Goal: Task Accomplishment & Management: Use online tool/utility

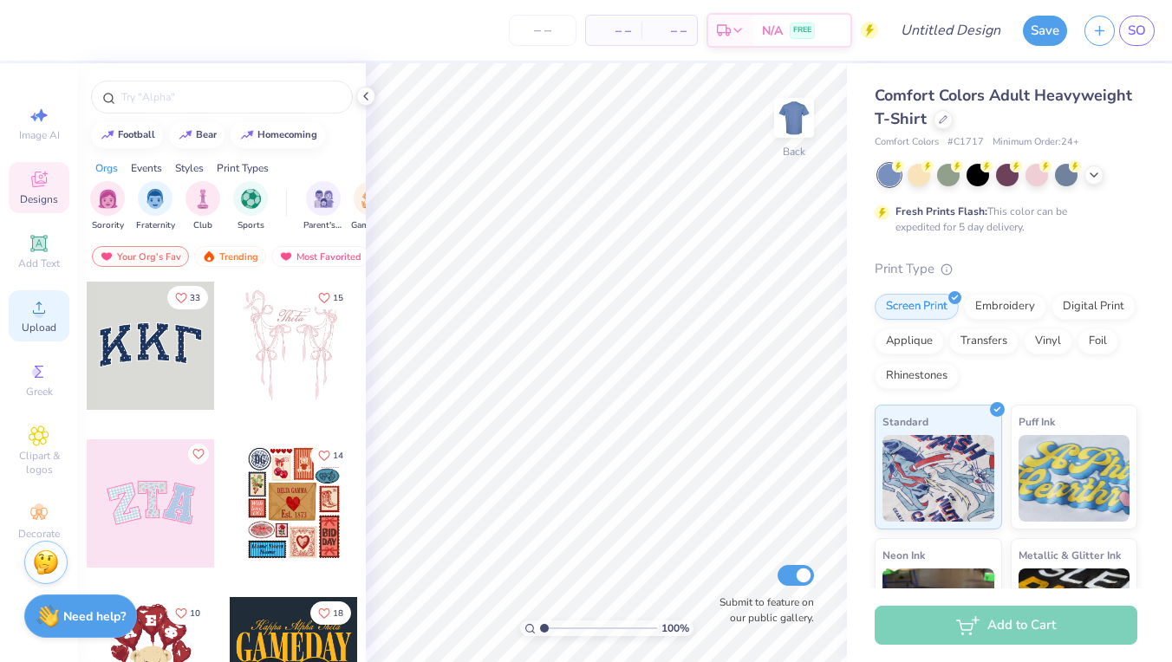
click at [42, 302] on icon at bounding box center [39, 307] width 21 height 21
click at [231, 96] on input "text" at bounding box center [231, 96] width 222 height 17
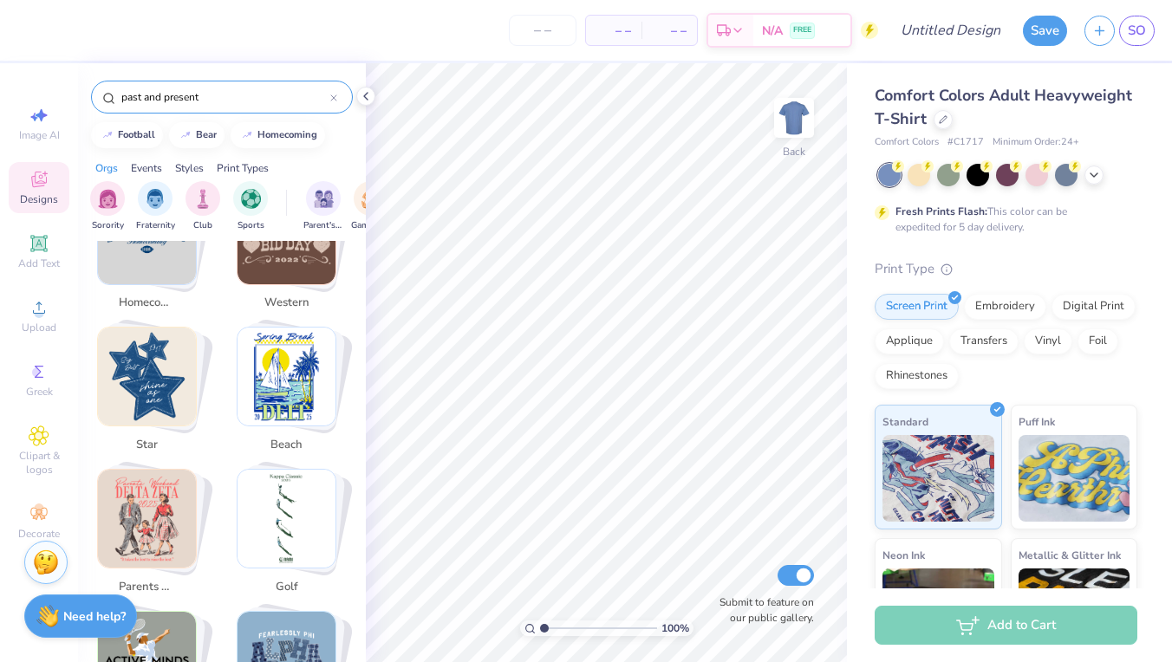
scroll to position [529, 0]
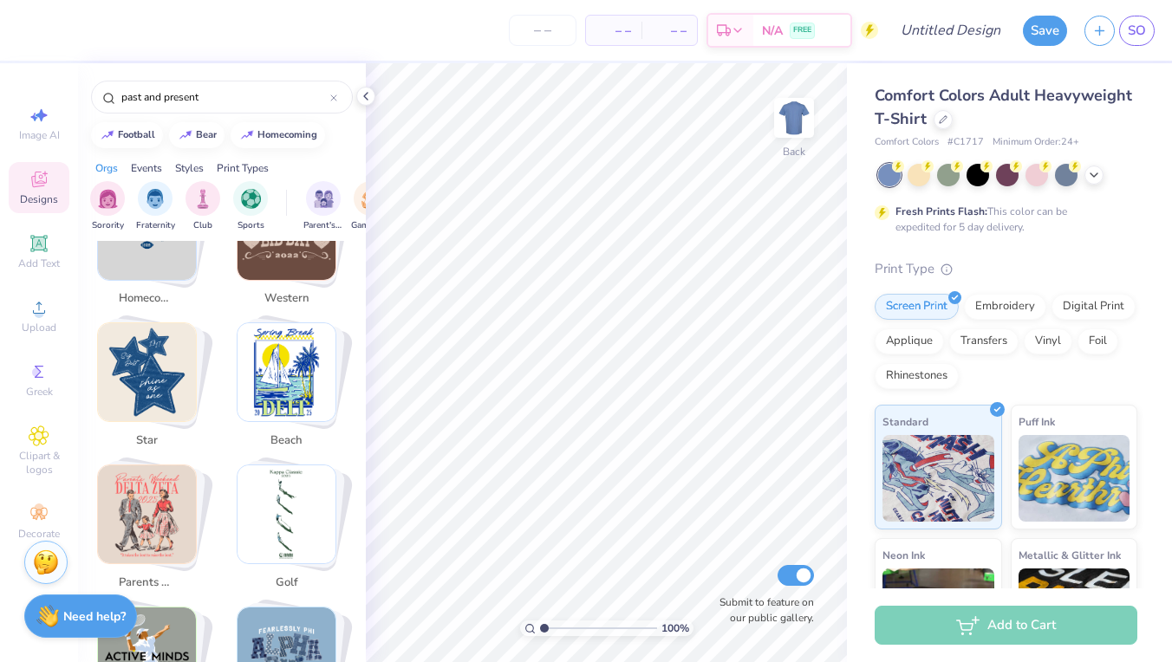
click at [185, 474] on img "Stack Card Button parents weekend" at bounding box center [147, 514] width 98 height 98
type input "parents weekend"
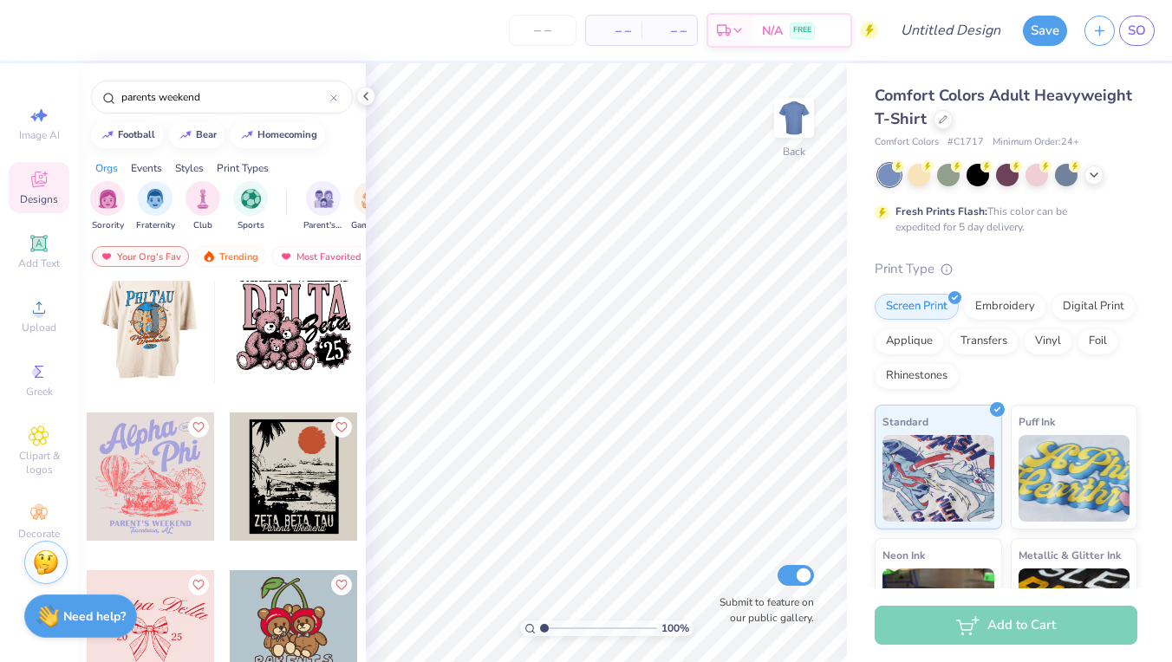
scroll to position [1643, 0]
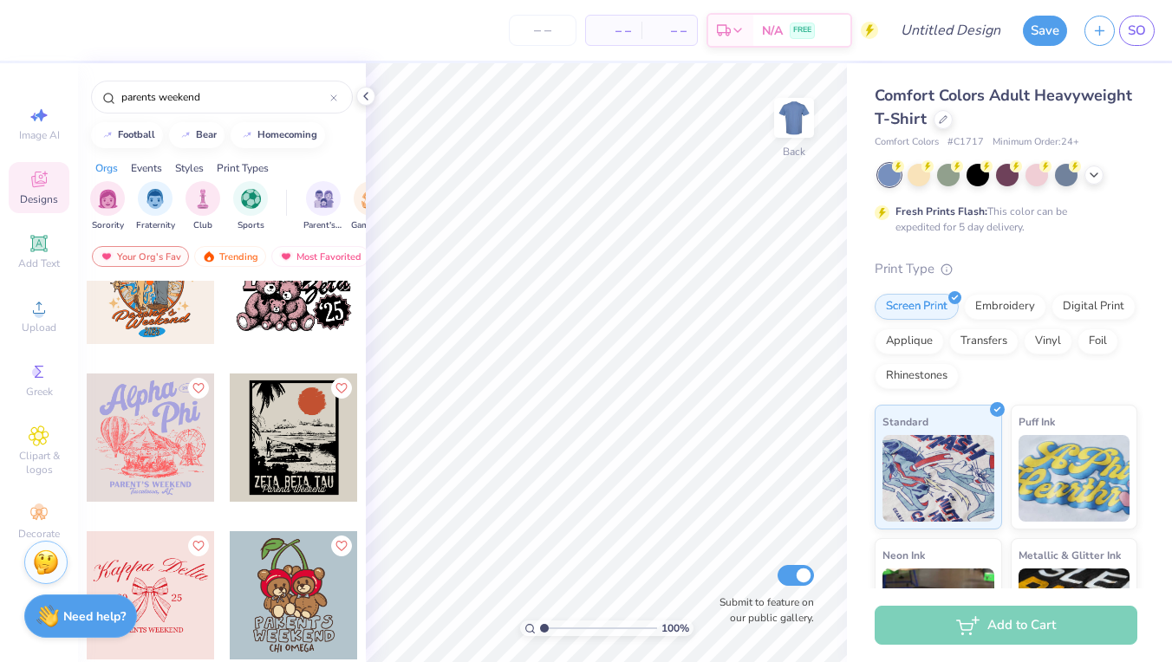
click at [308, 450] on div at bounding box center [294, 437] width 128 height 128
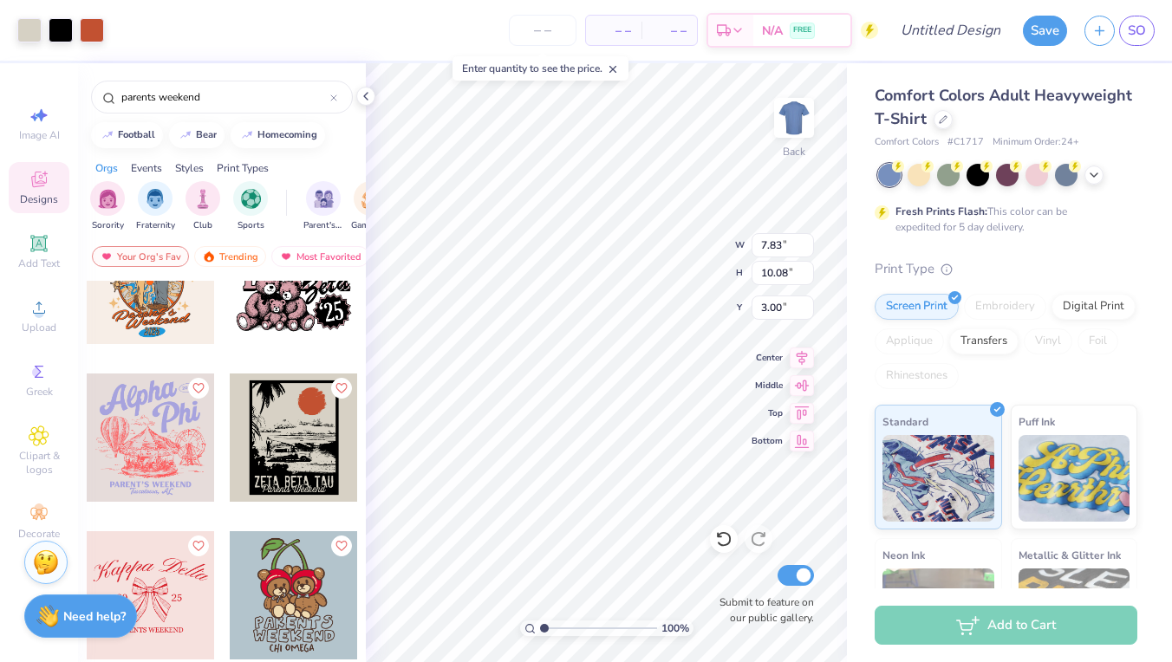
type input "4.06"
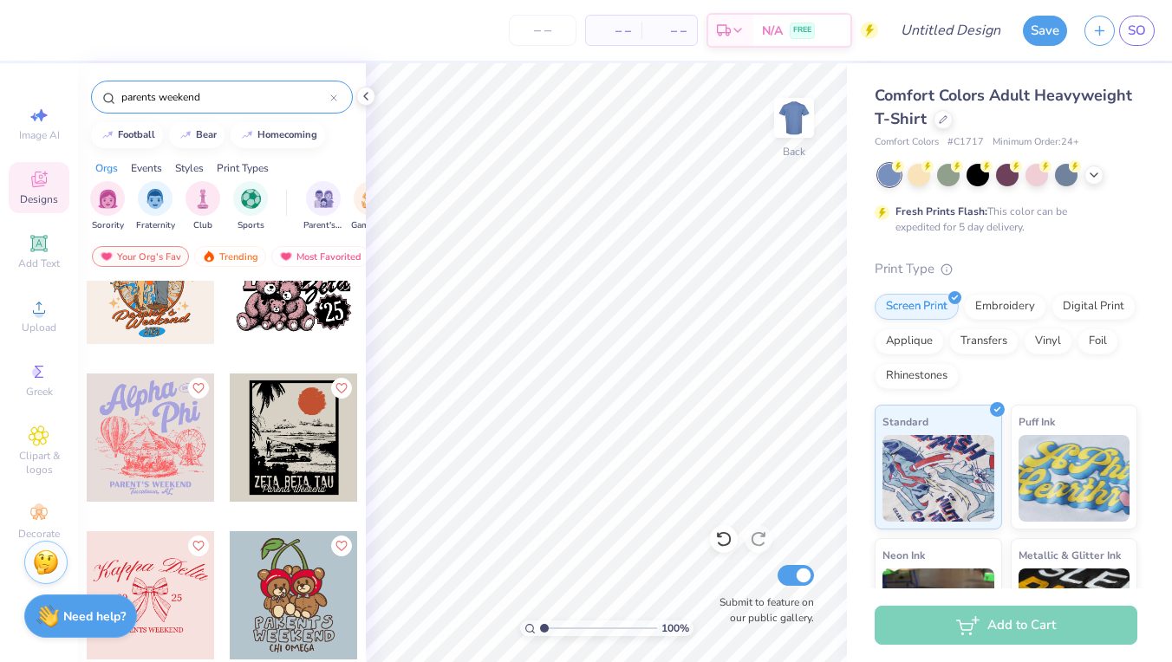
click at [199, 92] on input "parents weekend" at bounding box center [225, 96] width 211 height 17
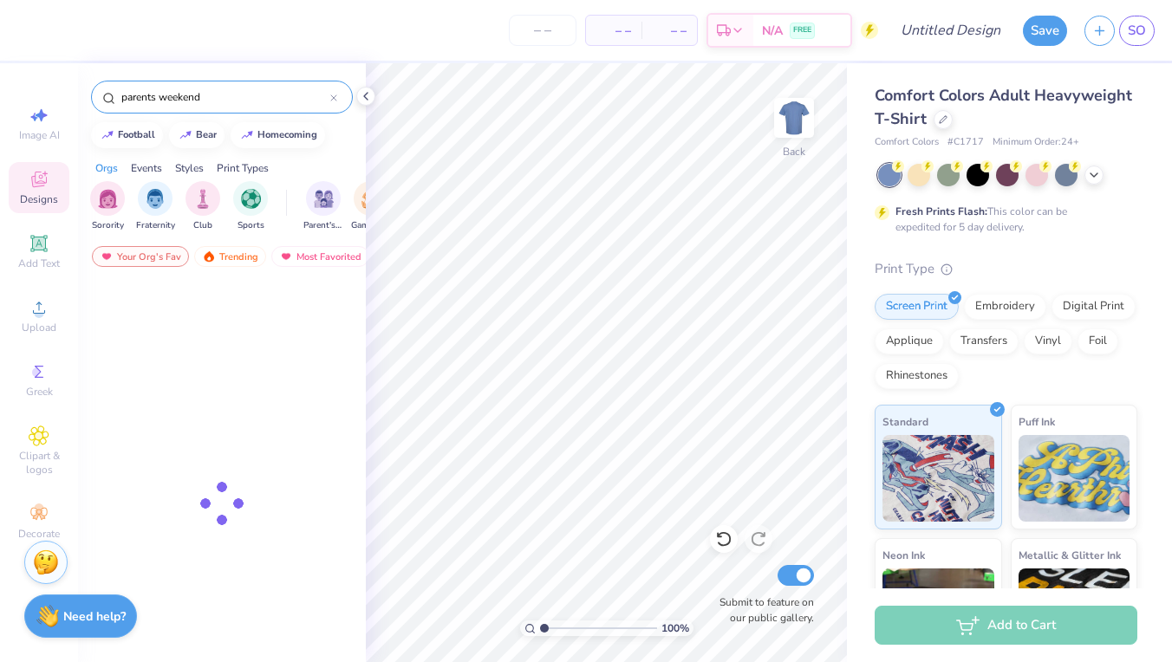
click at [199, 92] on input "parents weekend" at bounding box center [225, 96] width 211 height 17
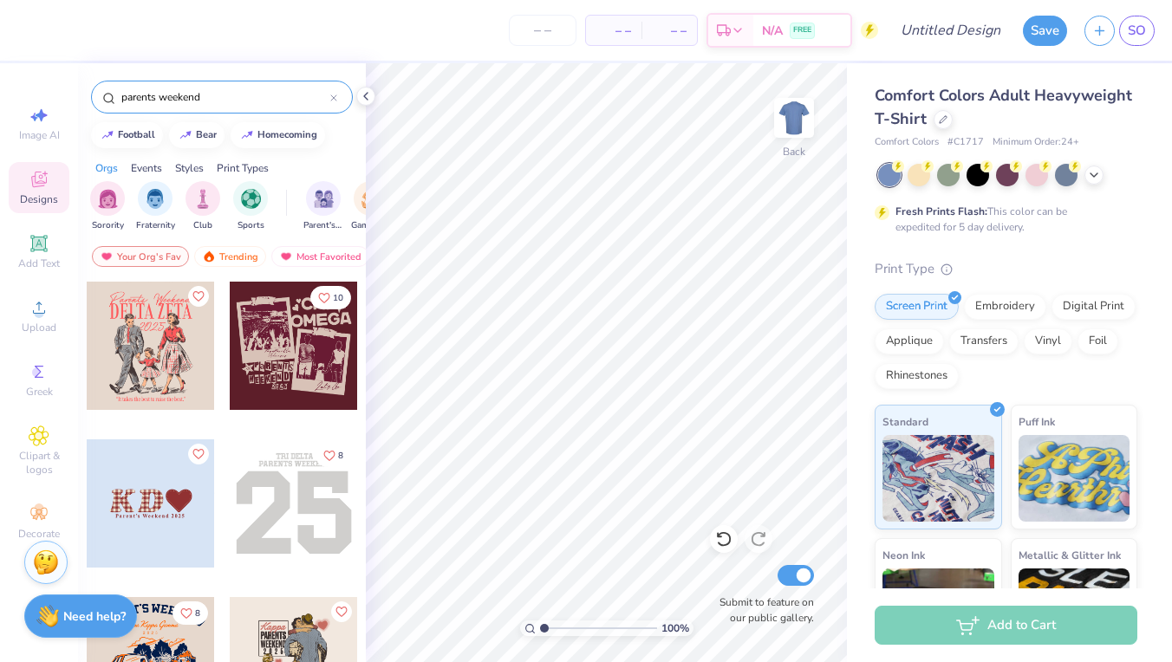
click at [199, 92] on input "parents weekend" at bounding box center [225, 96] width 211 height 17
type input "past present"
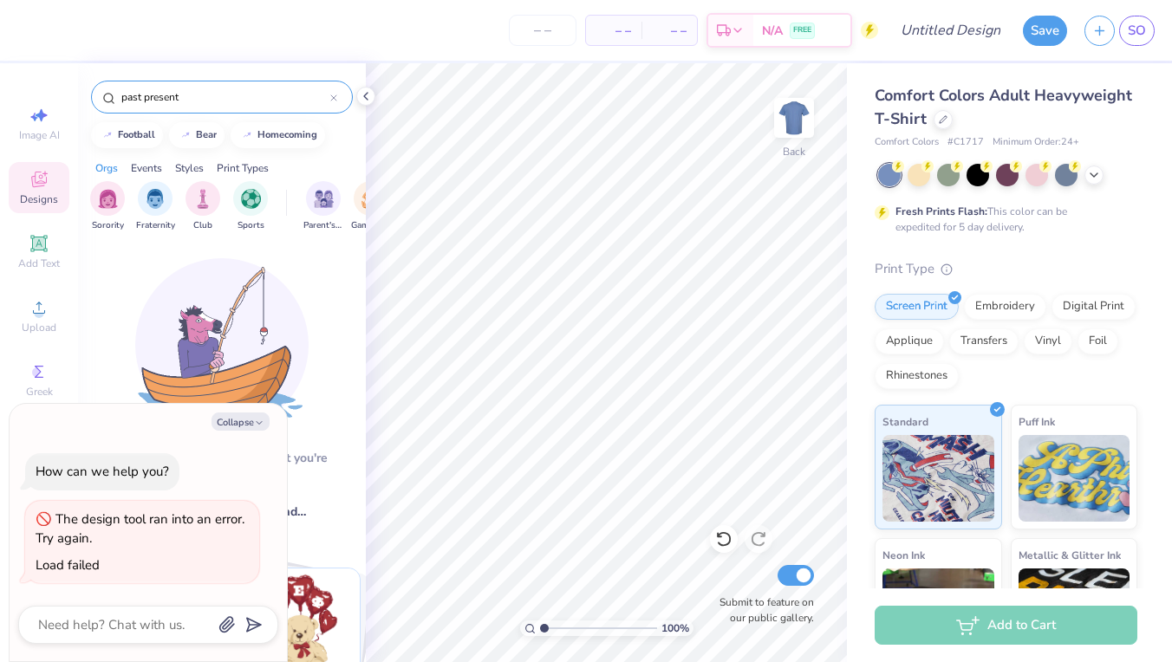
scroll to position [13, 0]
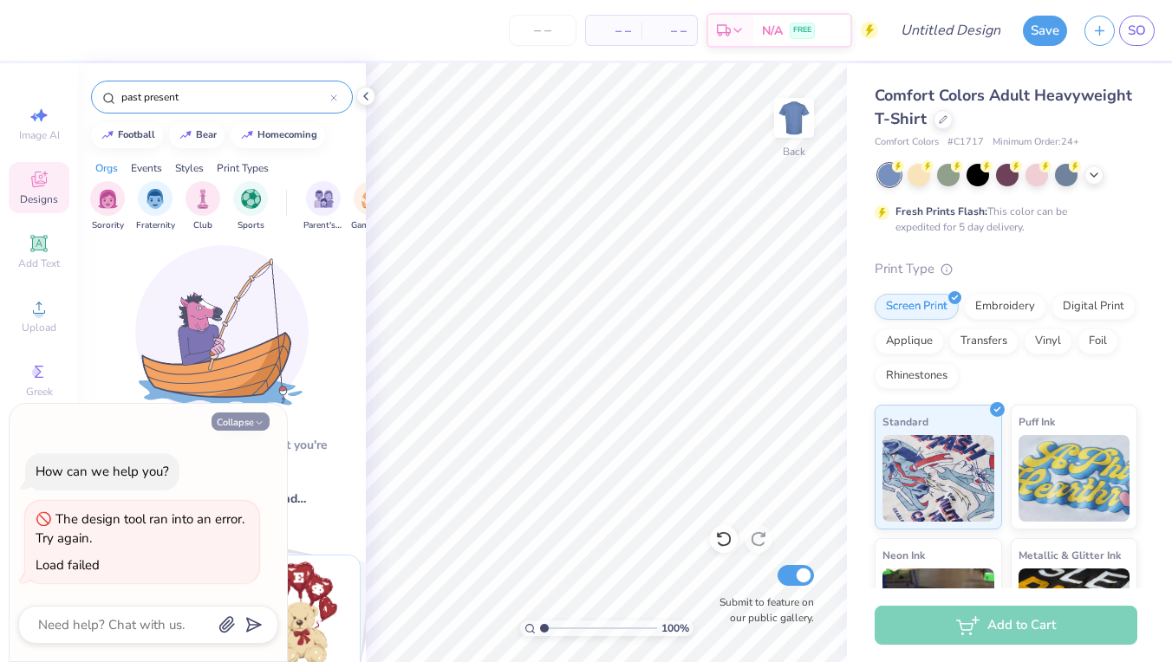
click at [225, 421] on button "Collapse" at bounding box center [240, 421] width 58 height 18
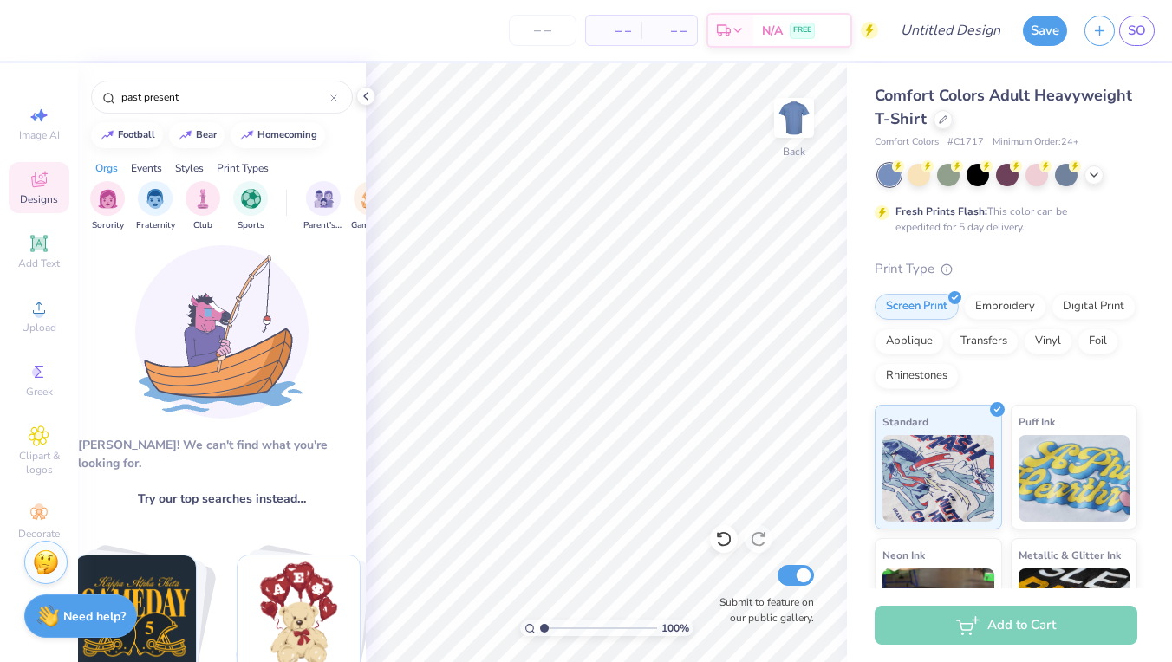
type textarea "x"
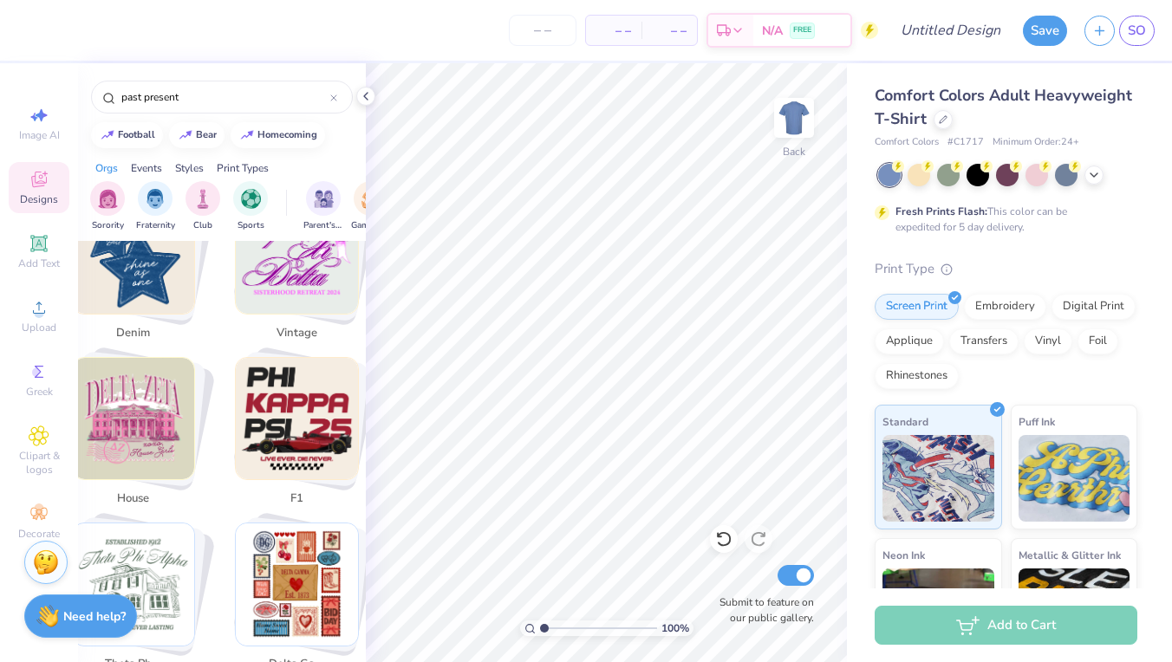
scroll to position [2830, 2]
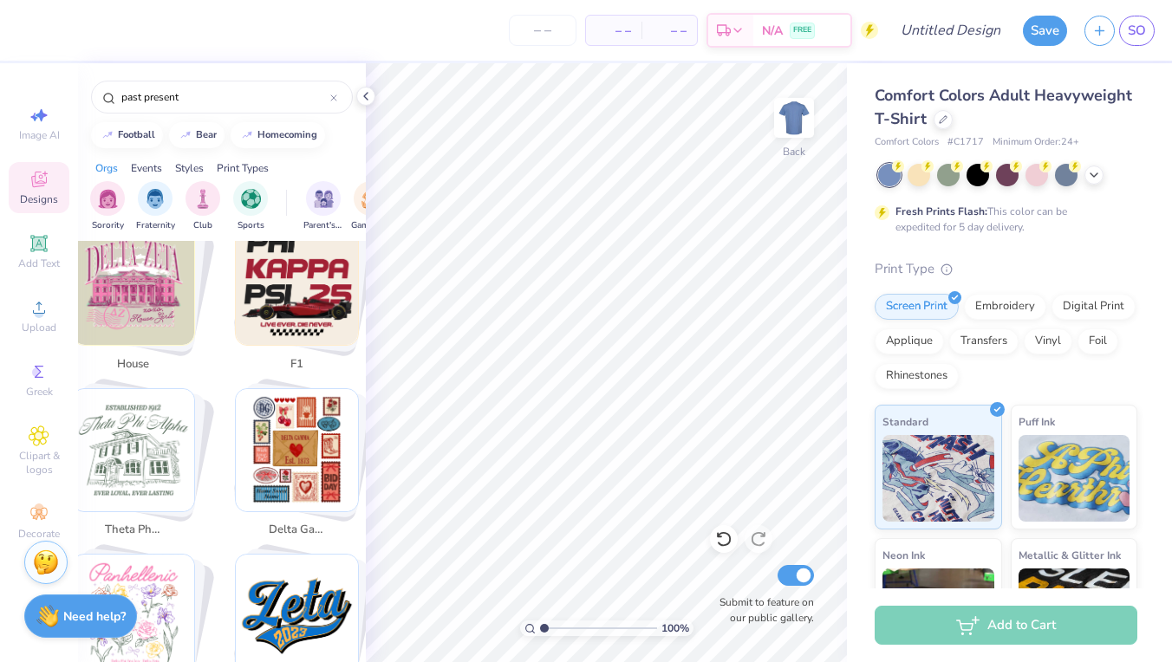
click at [145, 418] on img "Stack Card Button theta phi alpha" at bounding box center [134, 450] width 122 height 122
type input "theta phi alpha"
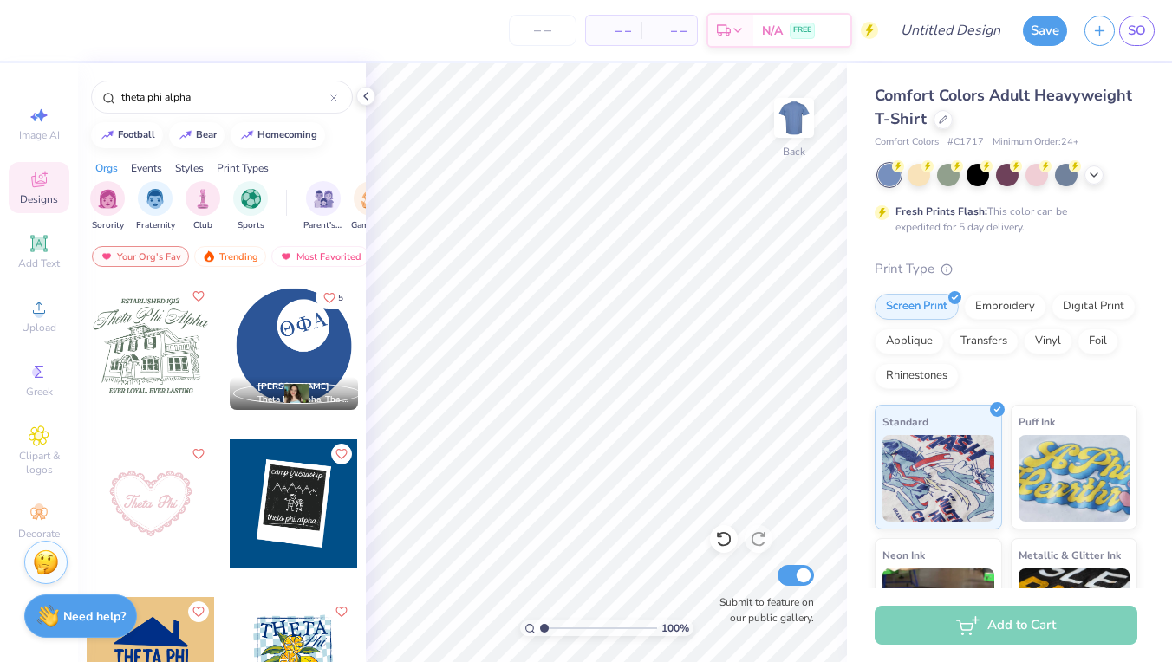
click at [151, 353] on div at bounding box center [151, 346] width 128 height 128
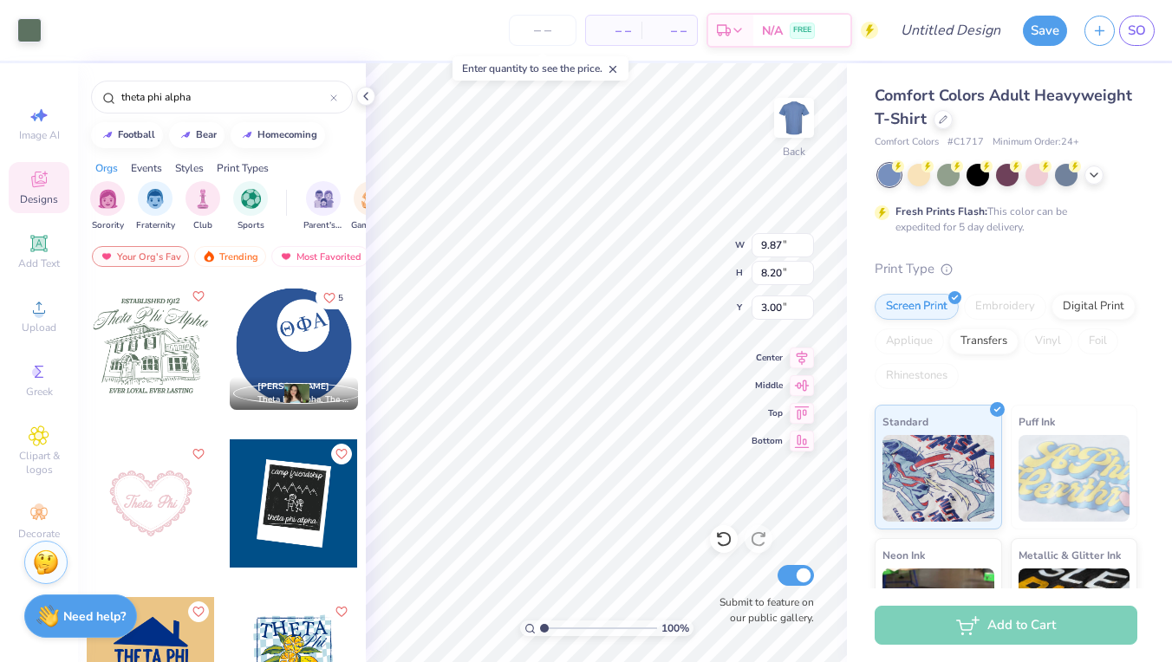
type input "4.30"
click at [42, 311] on circle at bounding box center [39, 313] width 10 height 10
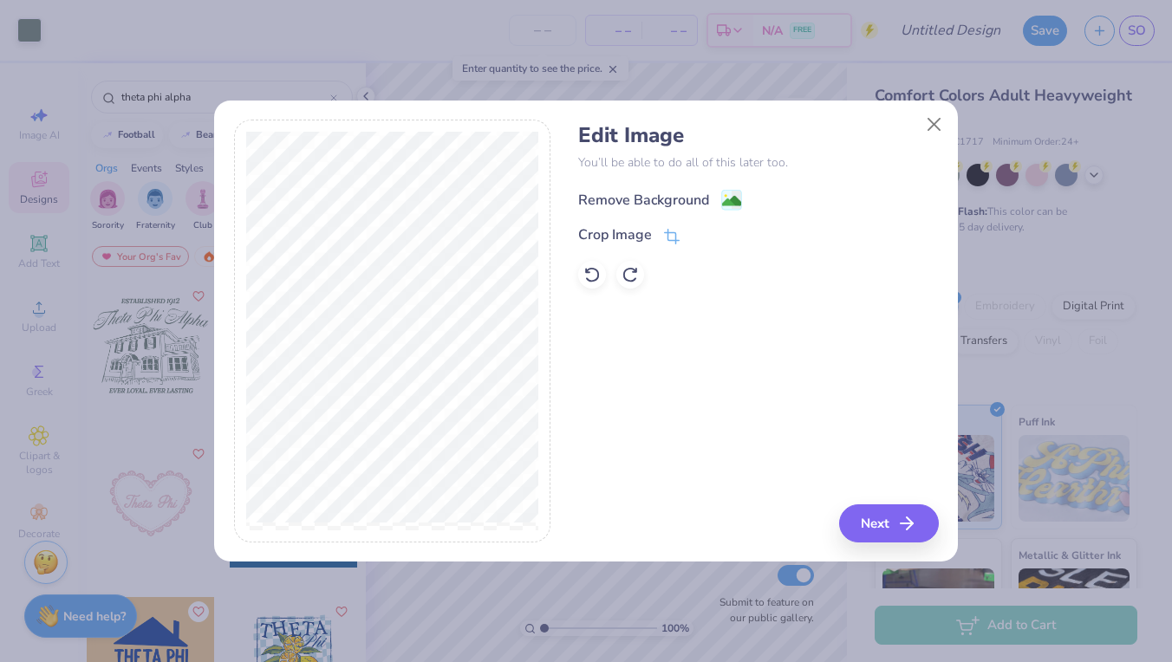
click at [704, 199] on div "Remove Background" at bounding box center [643, 200] width 131 height 21
click at [912, 530] on div "Edit Image You’ll be able to do all of this later too. Remove Background Crop I…" at bounding box center [758, 331] width 360 height 423
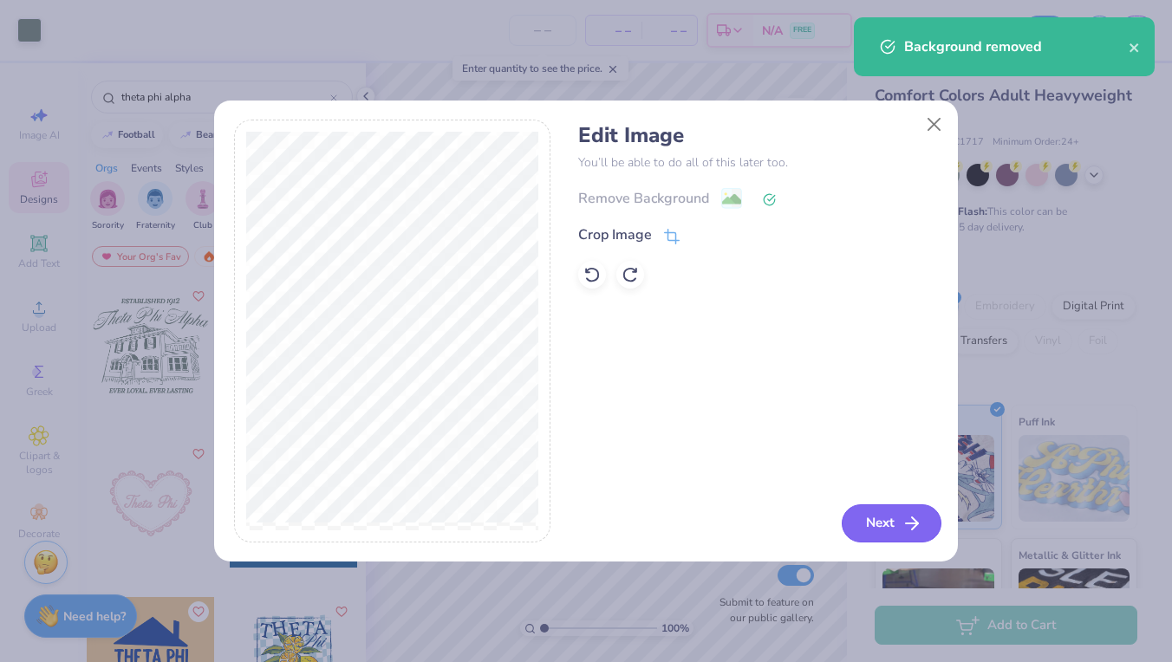
click at [858, 529] on button "Next" at bounding box center [891, 523] width 100 height 38
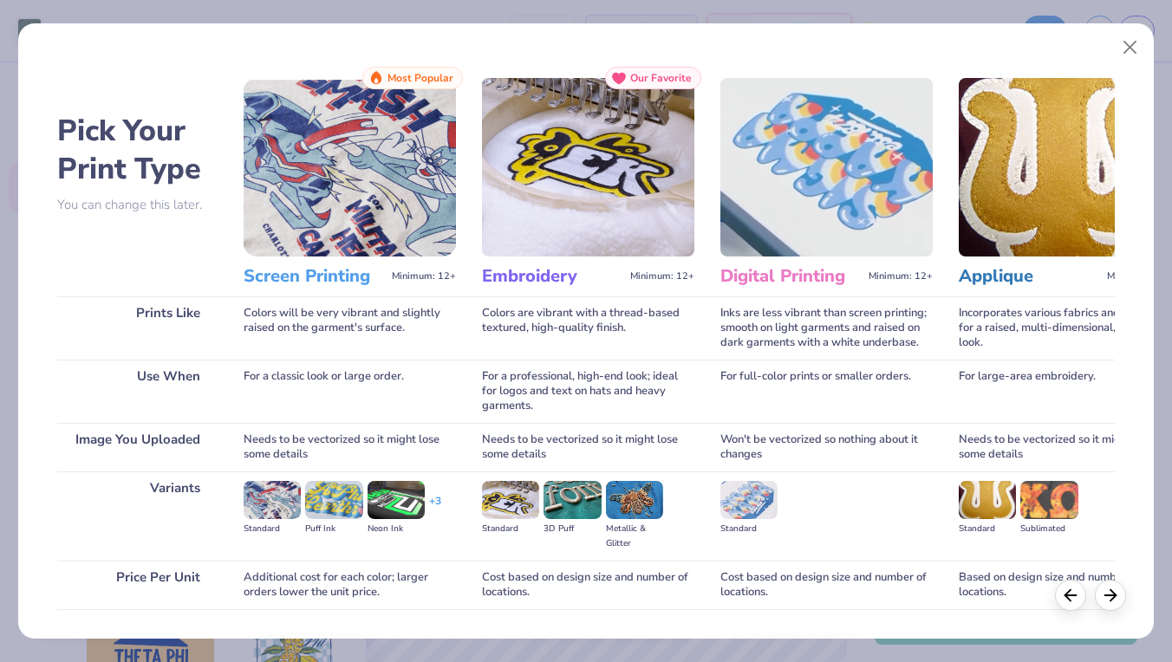
click at [409, 225] on img at bounding box center [350, 167] width 212 height 179
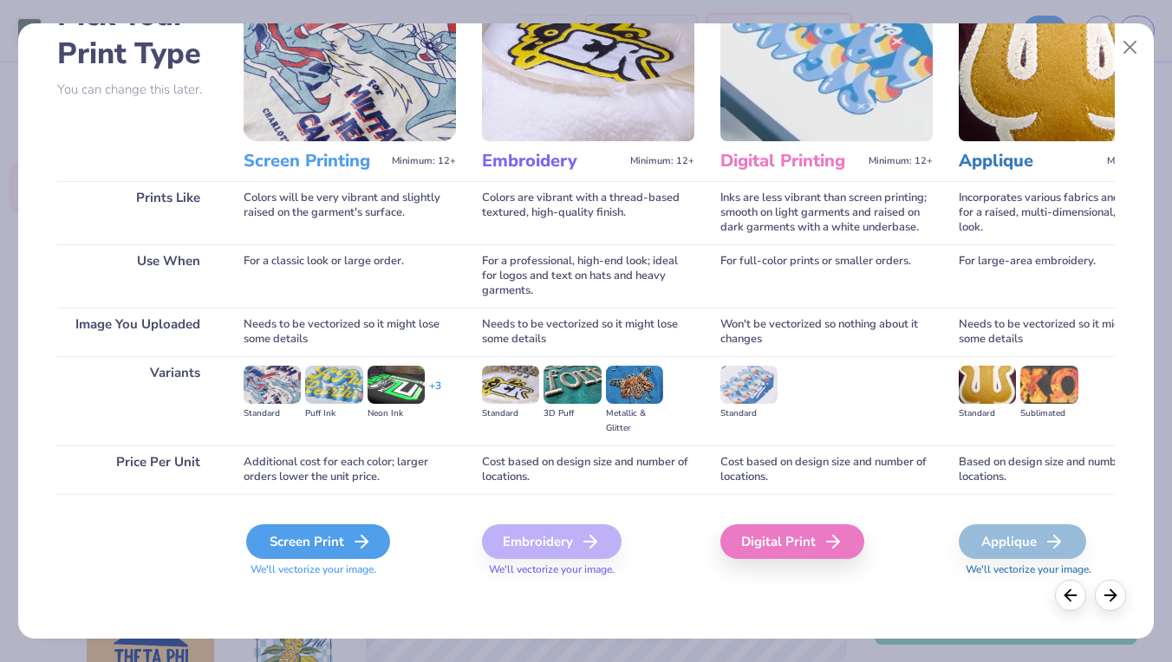
scroll to position [115, 0]
click at [308, 527] on div "Screen Print" at bounding box center [318, 541] width 144 height 35
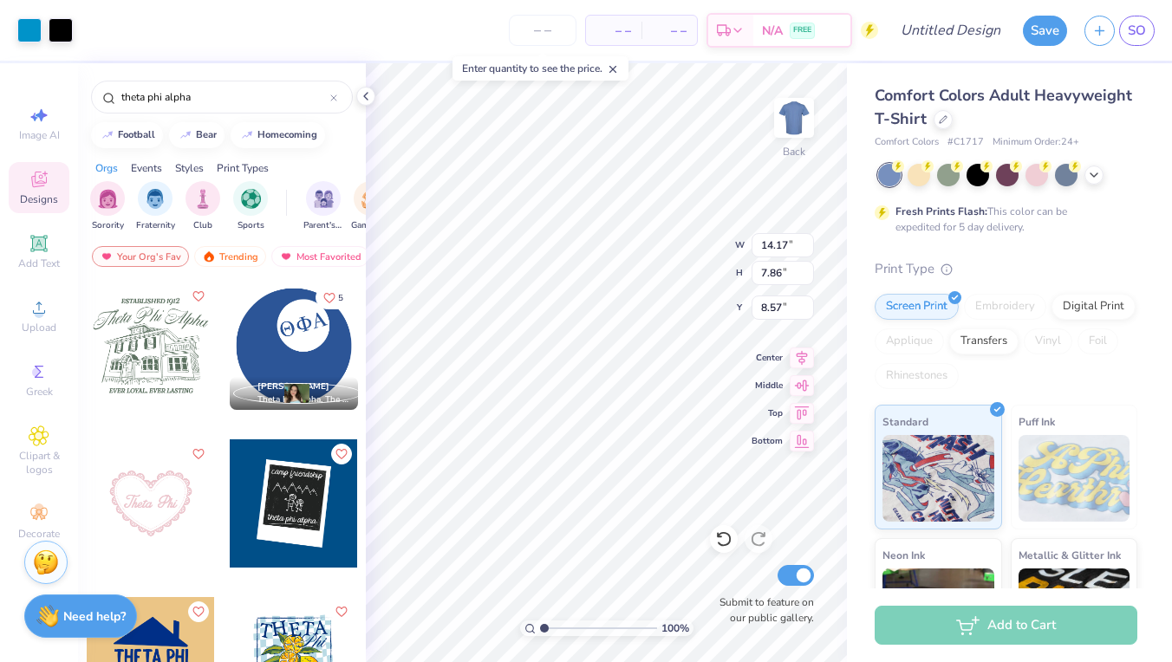
type input "15.26"
type input "6.08"
type input "3.37"
type input "19.75"
click at [49, 316] on icon at bounding box center [39, 307] width 21 height 21
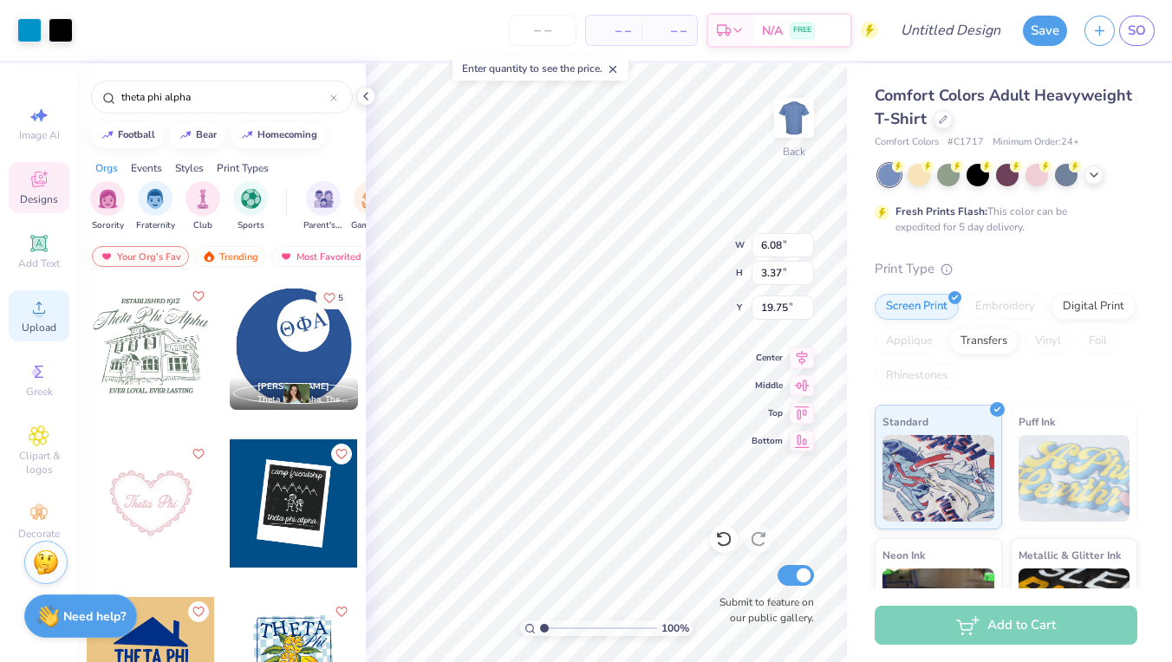
click at [36, 316] on circle at bounding box center [39, 313] width 10 height 10
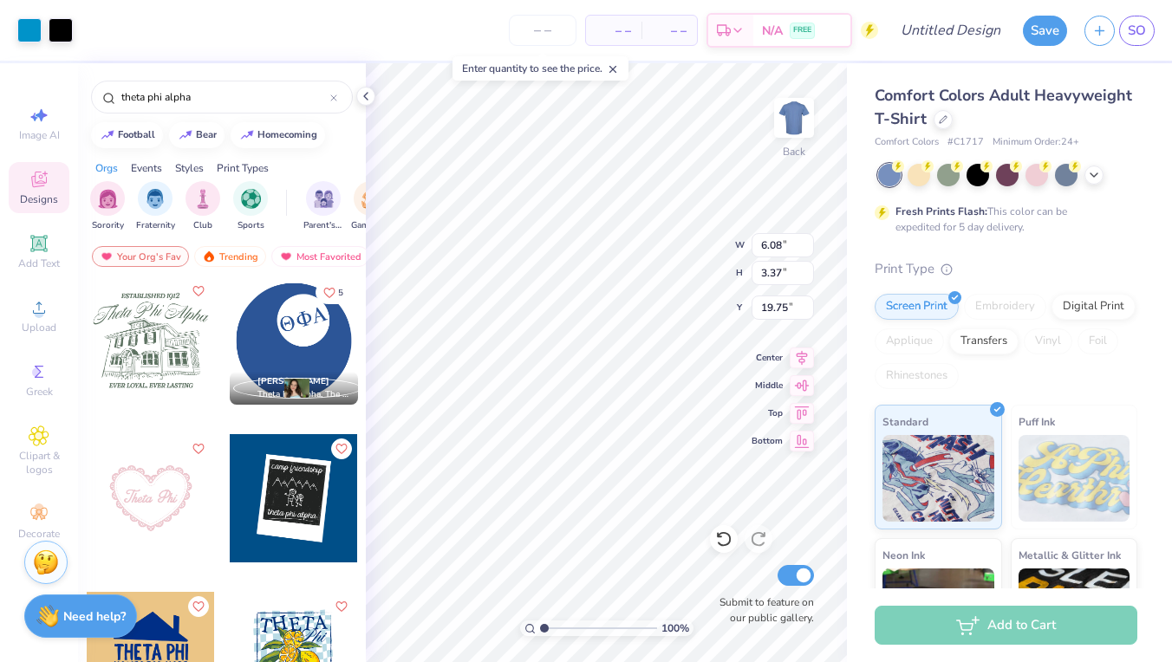
scroll to position [4, 0]
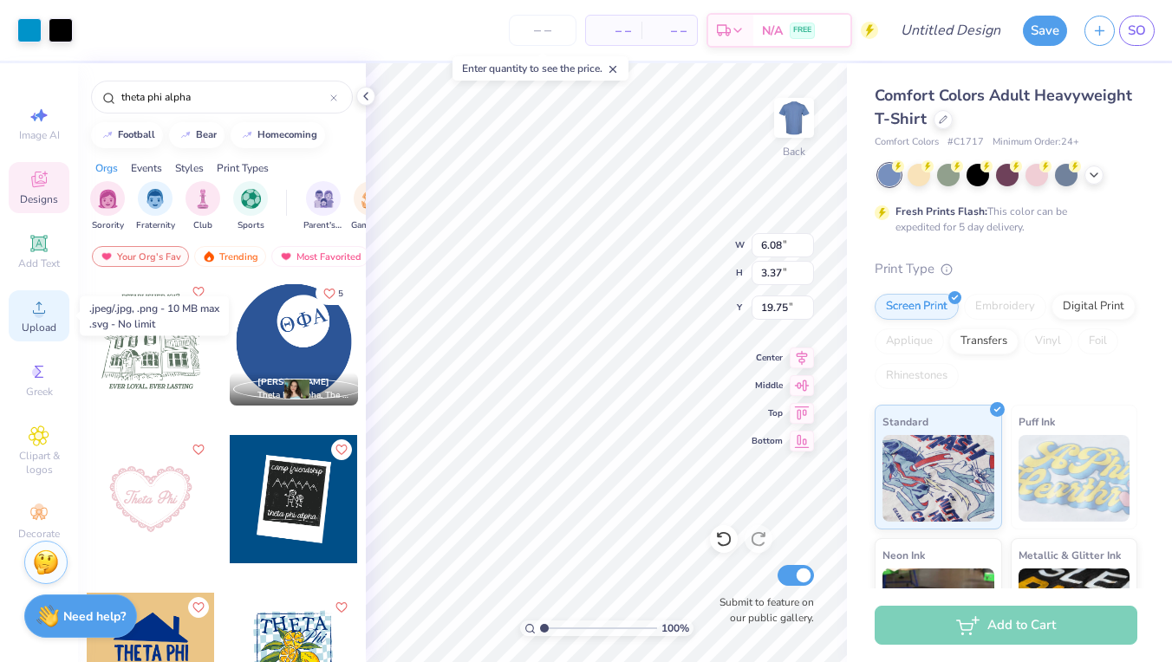
click at [38, 308] on icon at bounding box center [39, 307] width 21 height 21
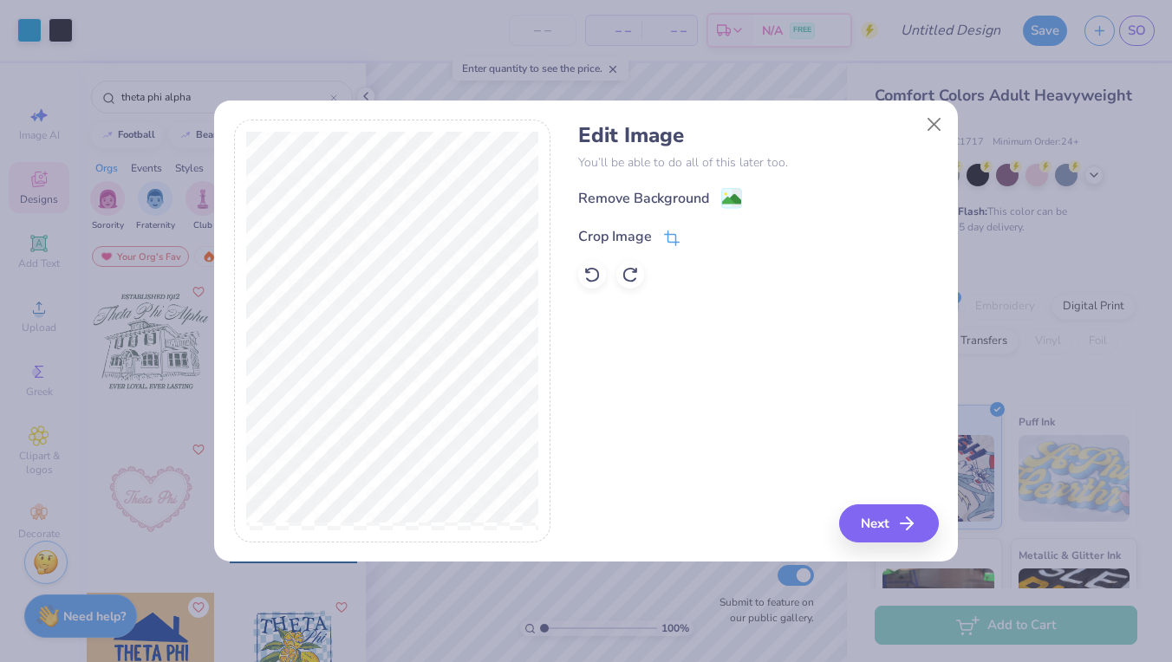
click at [676, 235] on icon at bounding box center [672, 239] width 16 height 16
click at [625, 323] on div "Edit Image You’ll be able to do all of this later too. Remove Background Crop I…" at bounding box center [586, 331] width 705 height 423
click at [728, 297] on div "Edit Image You’ll be able to do all of this later too. Remove Background Crop I…" at bounding box center [758, 331] width 360 height 423
click at [693, 236] on button at bounding box center [701, 235] width 18 height 18
click at [875, 511] on button "Next" at bounding box center [891, 523] width 100 height 38
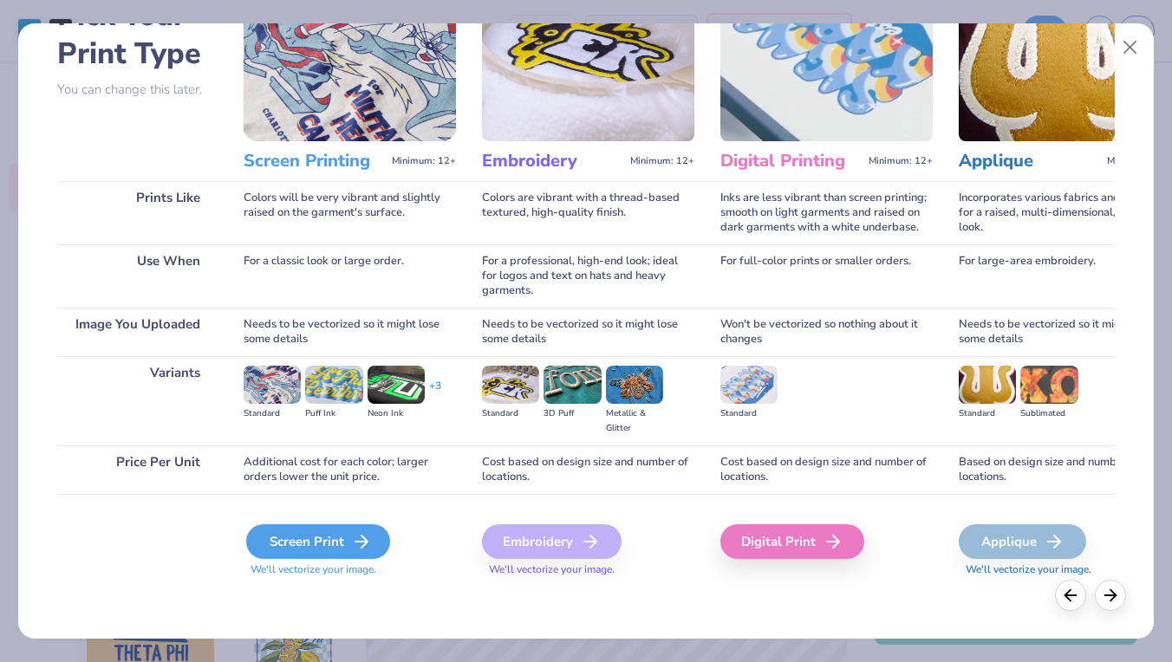
scroll to position [115, 0]
click at [299, 534] on div "Screen Print" at bounding box center [318, 541] width 144 height 35
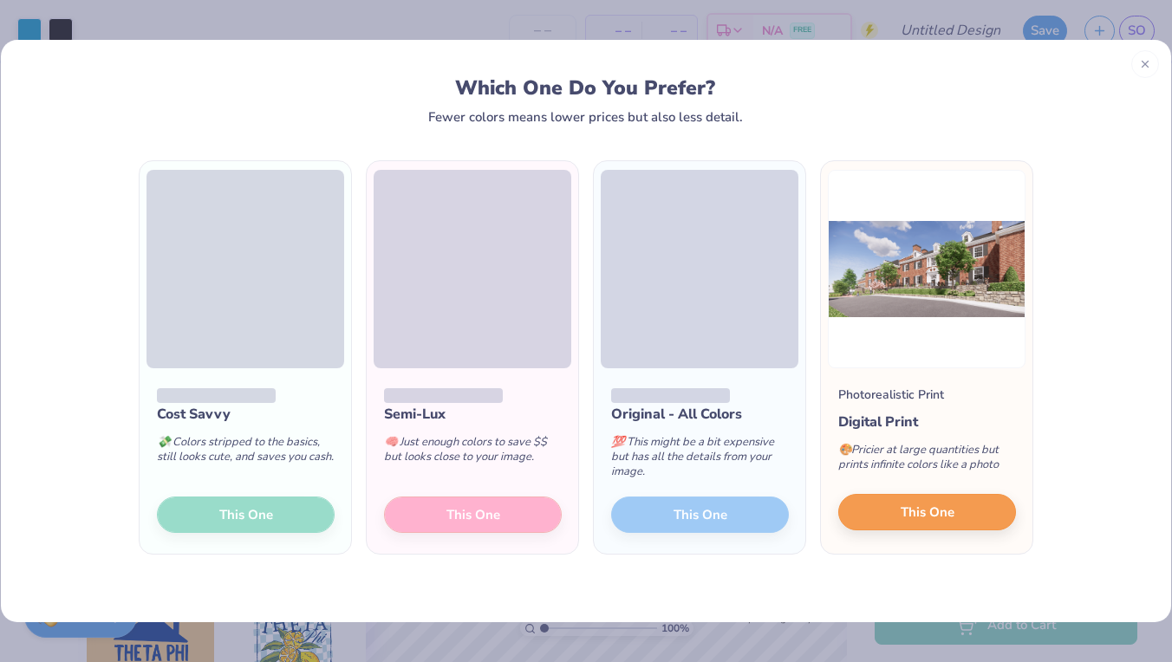
click at [968, 516] on button "This One" at bounding box center [927, 512] width 178 height 36
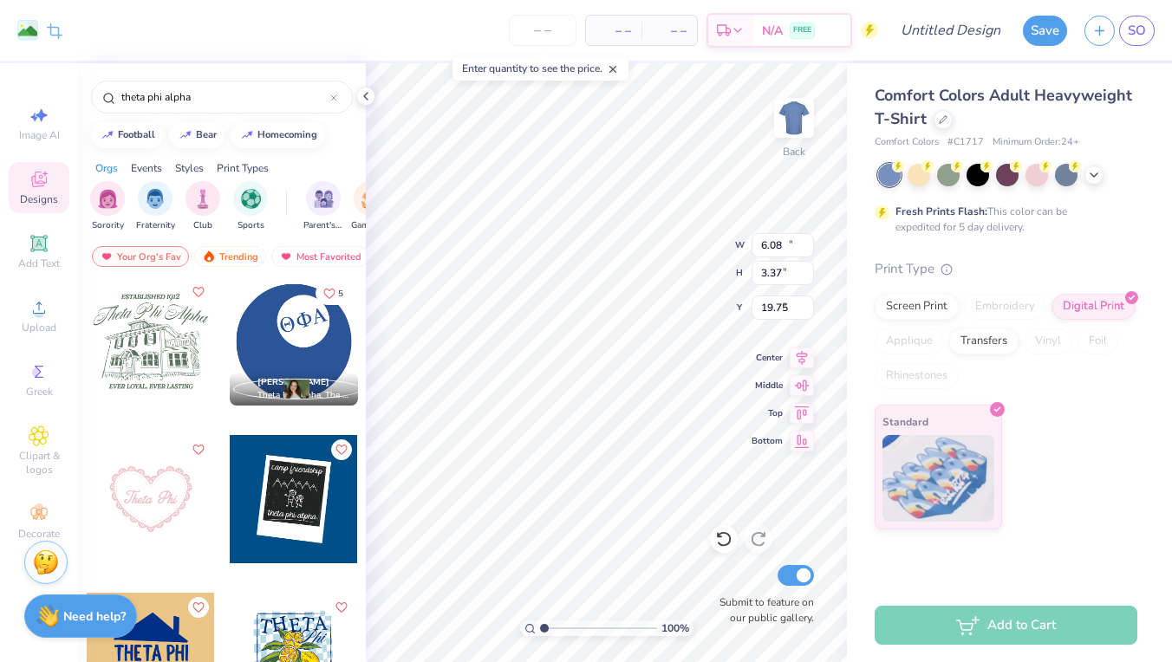
type input "14.17"
type input "6.98"
type input "9.01"
click at [56, 124] on div "Image AI" at bounding box center [39, 123] width 61 height 51
select select "4"
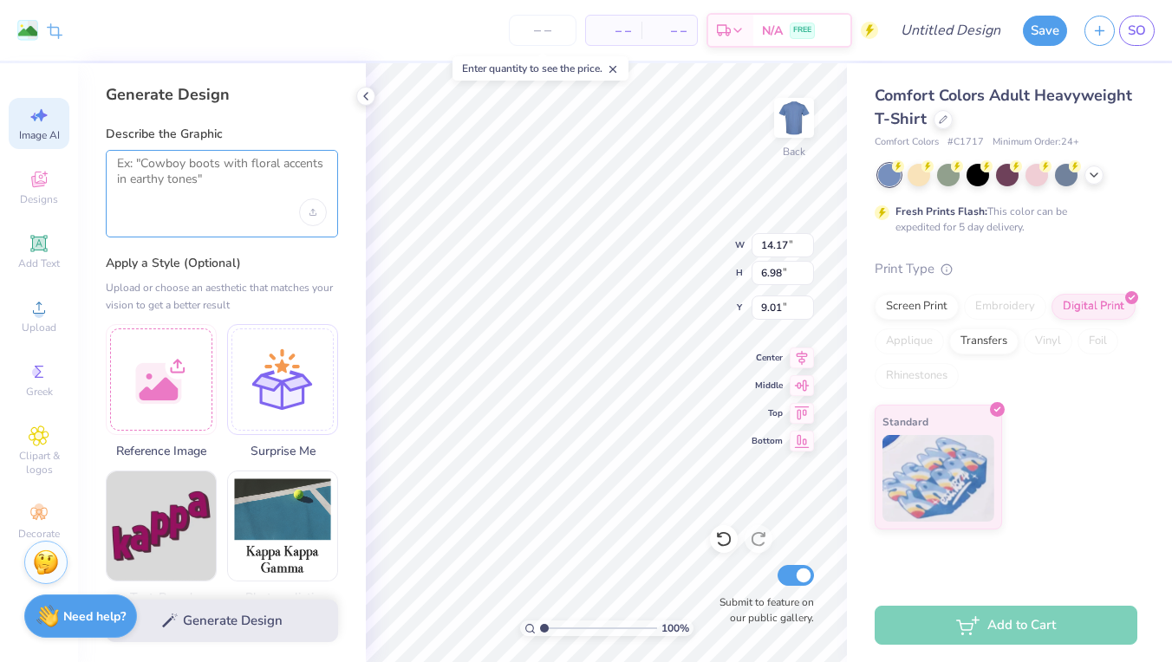
click at [220, 180] on textarea at bounding box center [222, 177] width 210 height 43
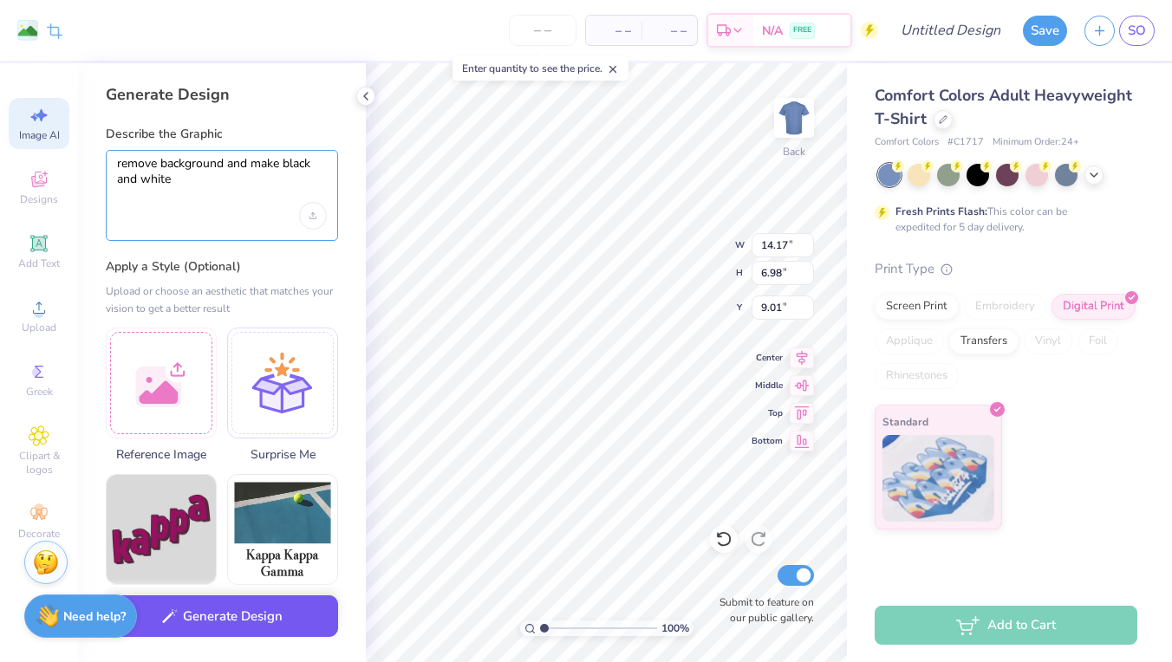
type textarea "remove background and make black and white"
click at [206, 600] on button "Generate Design" at bounding box center [222, 616] width 232 height 42
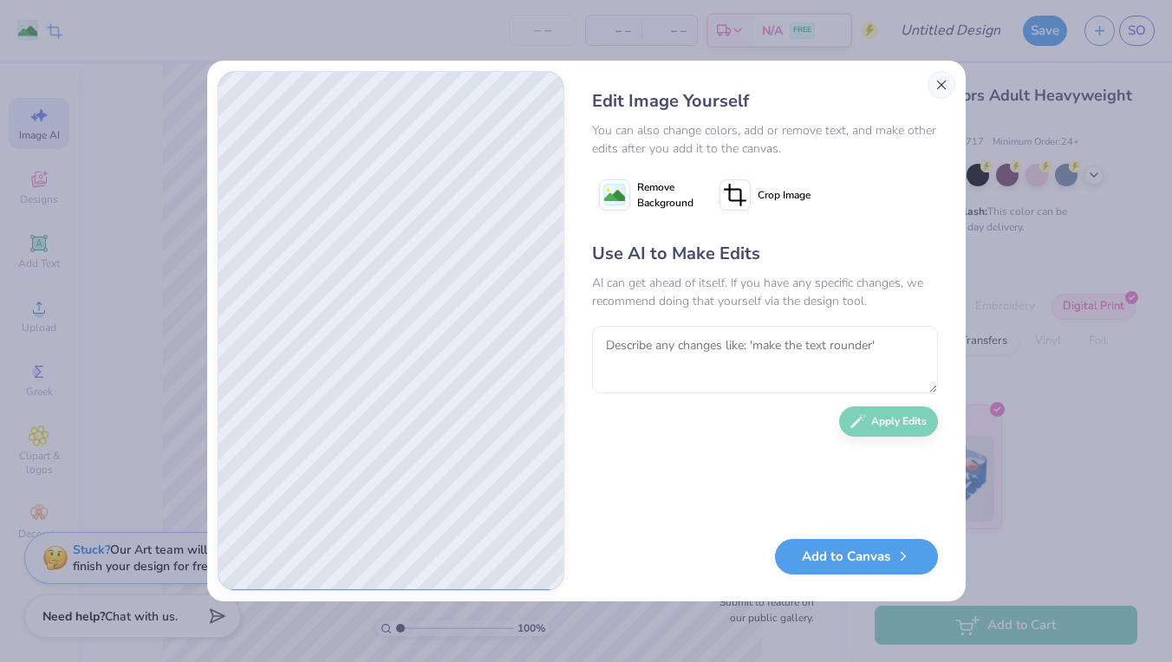
click at [936, 85] on button "Close" at bounding box center [941, 85] width 28 height 28
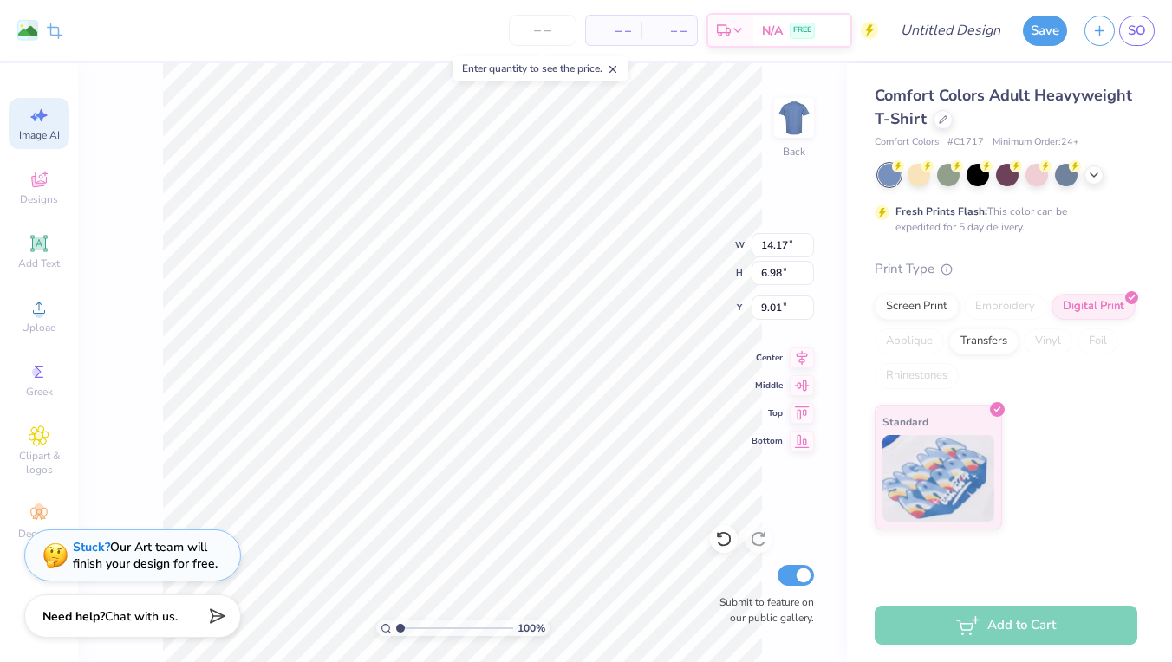
click at [147, 544] on div "Stuck? Our Art team will finish your design for free." at bounding box center [145, 555] width 145 height 33
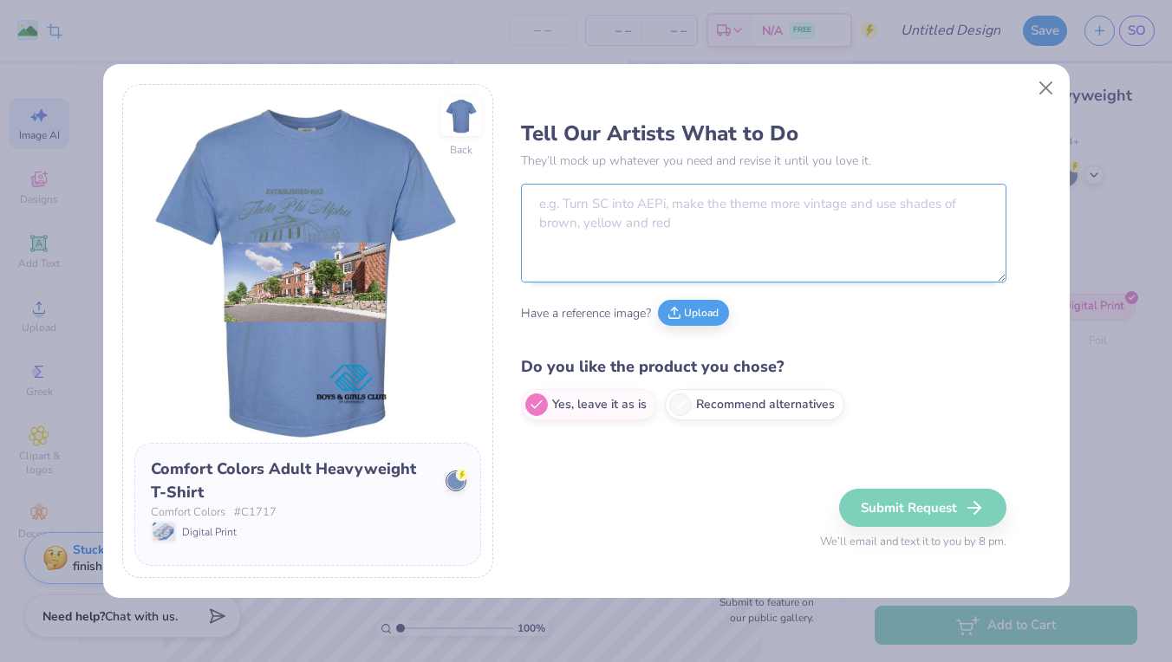
click at [633, 200] on textarea at bounding box center [763, 233] width 485 height 99
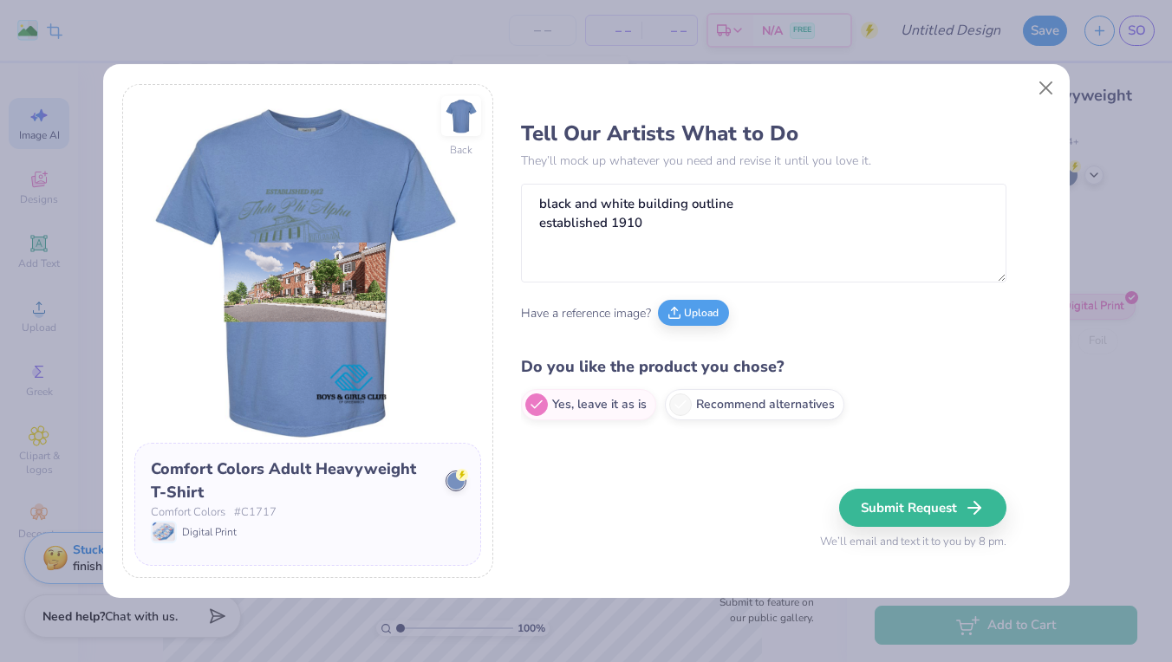
click at [340, 259] on img at bounding box center [307, 269] width 347 height 347
click at [651, 248] on textarea "black and white building outline established 1910" at bounding box center [763, 233] width 485 height 99
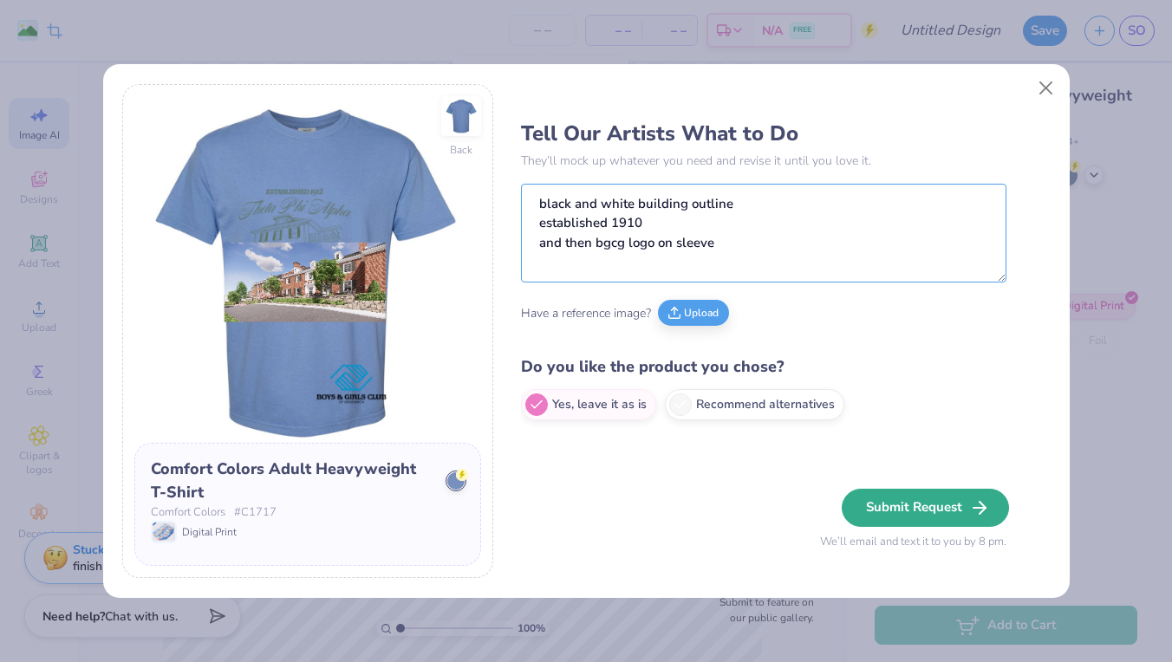
type textarea "black and white building outline established 1910 and then bgcg logo on sleeve"
click at [910, 494] on button "Submit Request" at bounding box center [924, 508] width 167 height 38
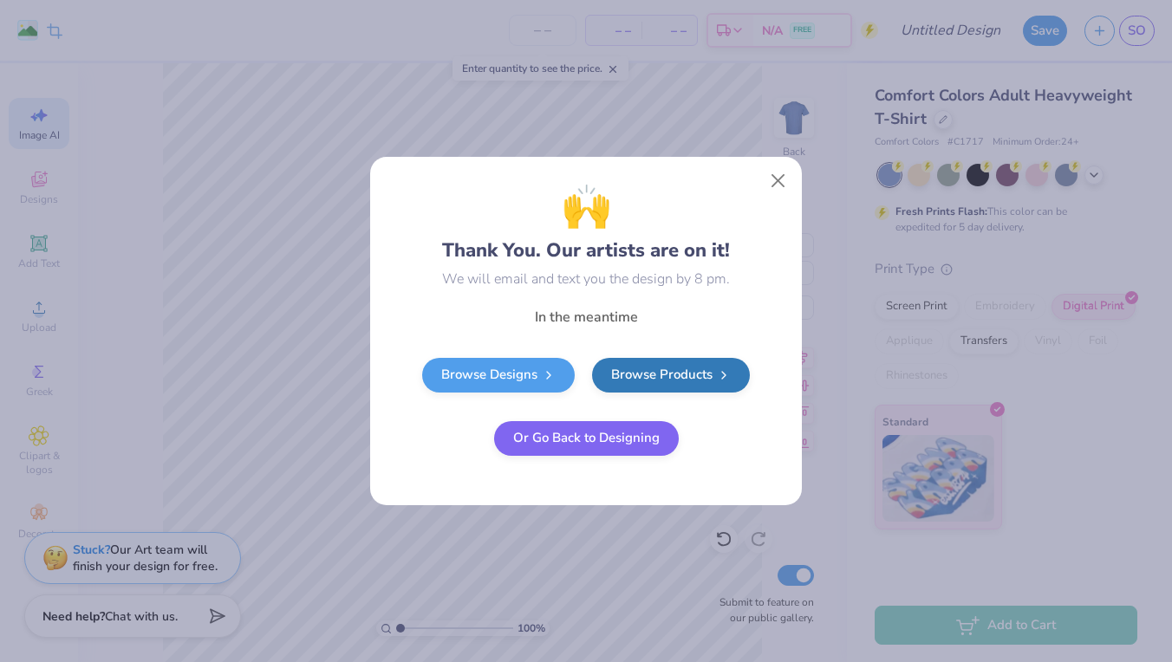
drag, startPoint x: 639, startPoint y: 438, endPoint x: 696, endPoint y: 426, distance: 58.3
click at [696, 426] on div "Browse Designs Browse Products Or Go Back to Designing" at bounding box center [586, 407] width 416 height 98
click at [697, 371] on link "Browse Products" at bounding box center [671, 372] width 158 height 35
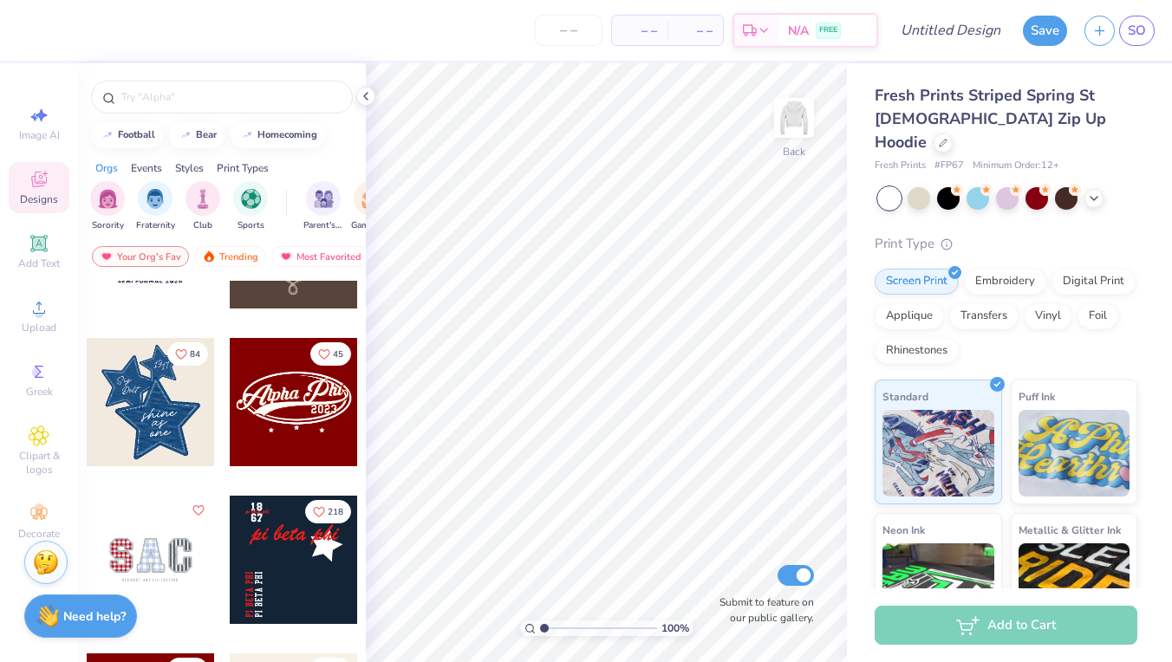
scroll to position [764, 0]
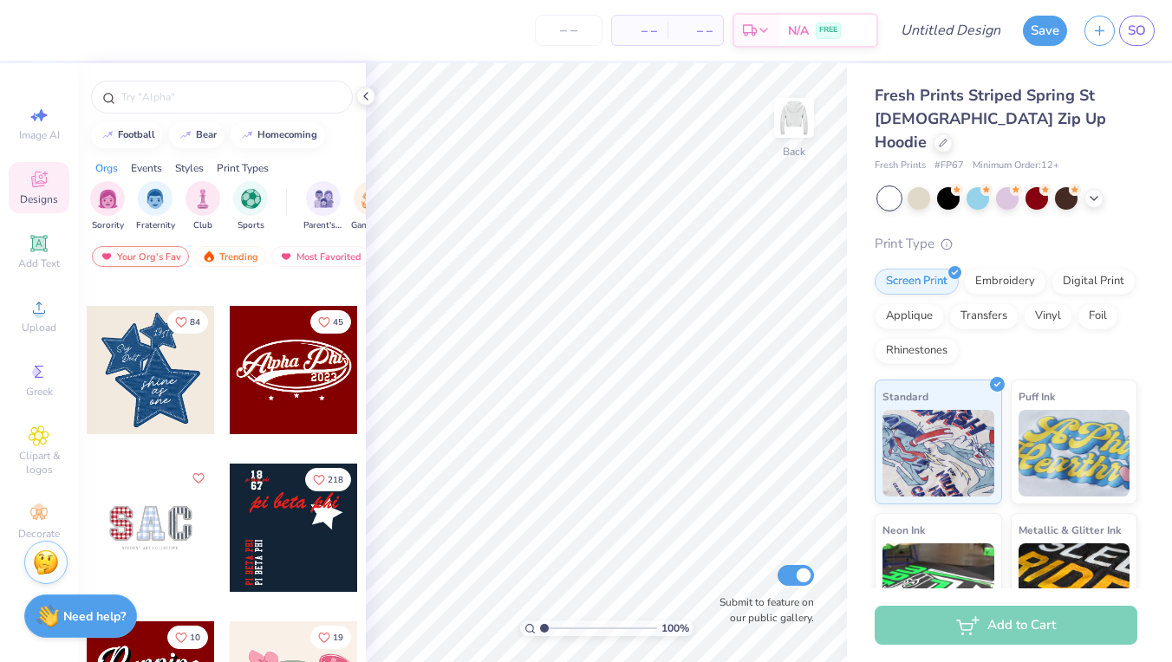
click at [105, 594] on div at bounding box center [151, 541] width 130 height 157
click at [105, 602] on div "Need help? Chat with us." at bounding box center [80, 613] width 113 height 43
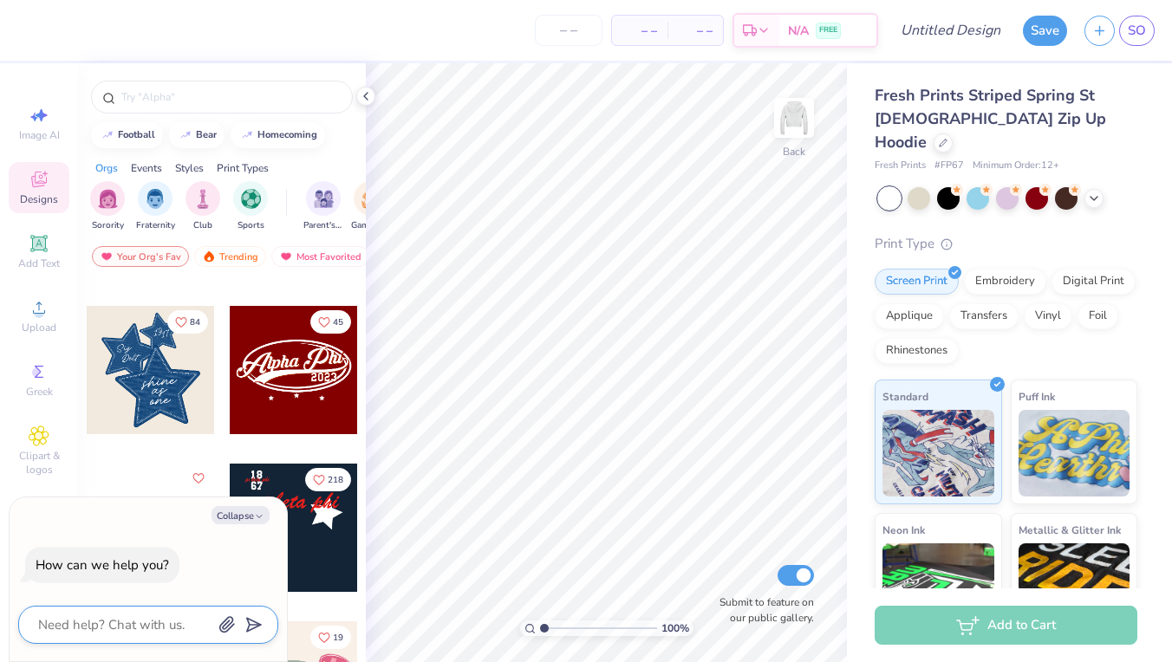
click at [175, 629] on textarea at bounding box center [124, 625] width 176 height 23
click at [237, 518] on button "Collapse" at bounding box center [240, 515] width 58 height 18
type textarea "x"
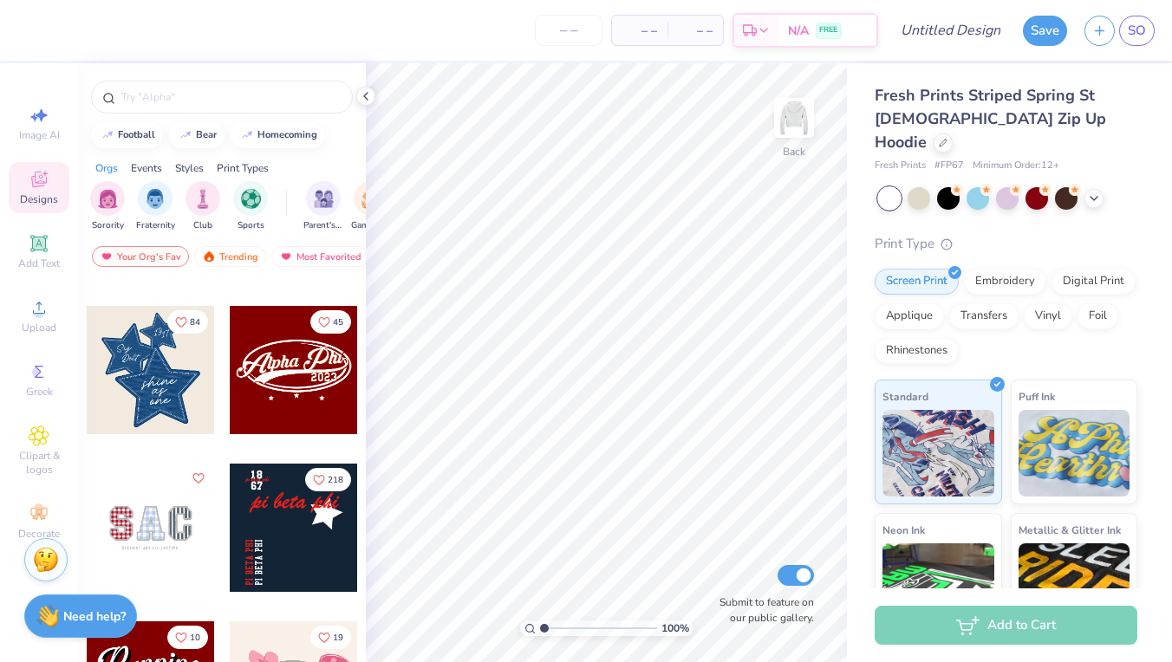
click at [51, 554] on img at bounding box center [46, 560] width 26 height 26
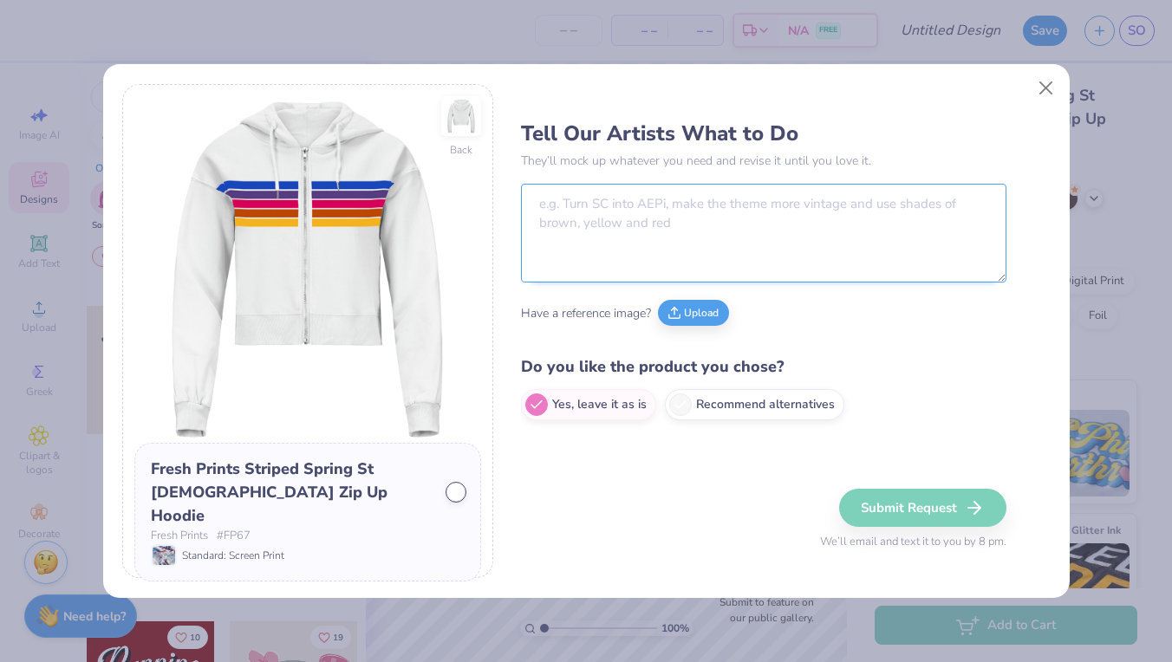
click at [626, 263] on textarea at bounding box center [763, 233] width 485 height 99
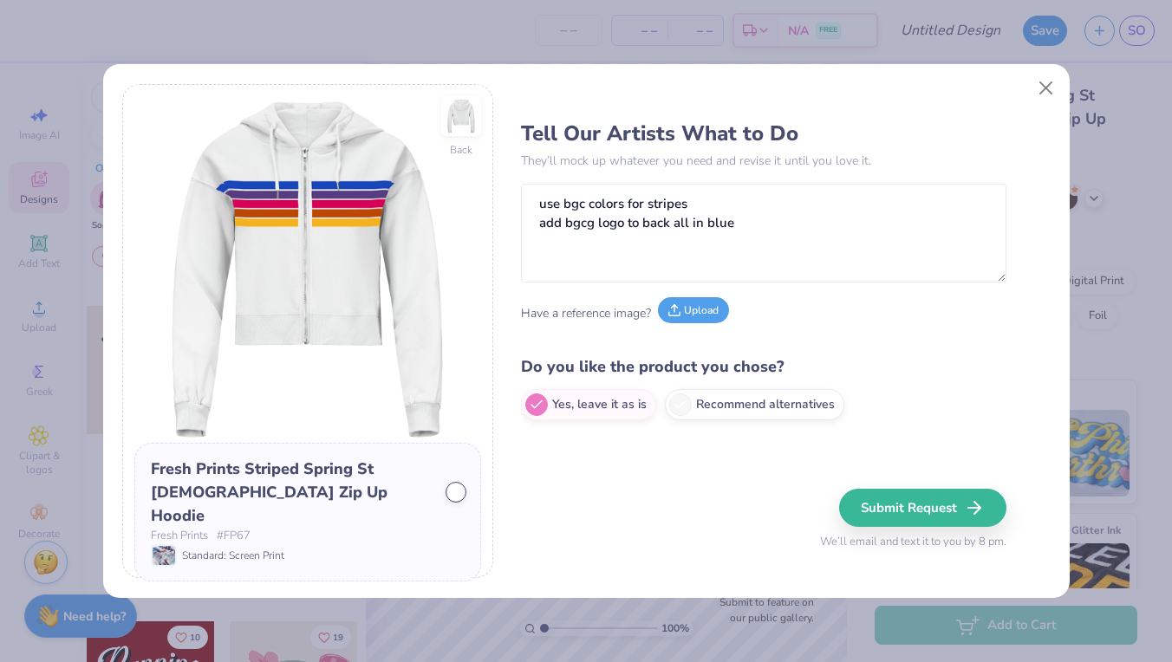
click at [709, 319] on button "Upload" at bounding box center [693, 310] width 71 height 26
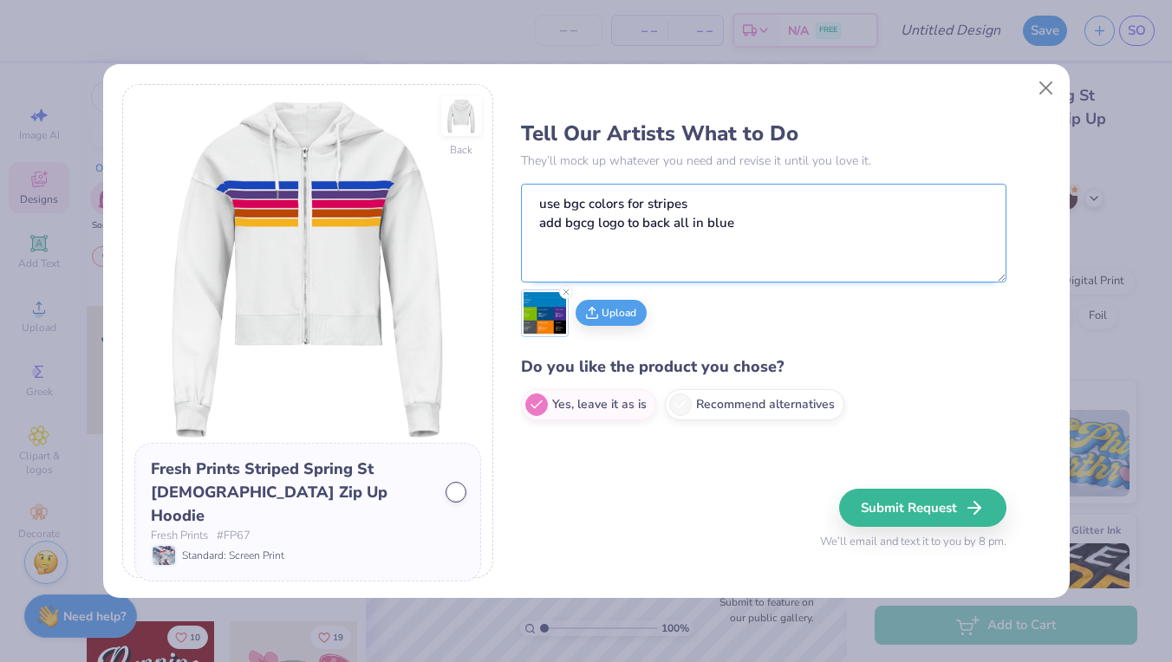
click at [747, 228] on textarea "use bgc colors for stripes add bgcg logo to back all in blue" at bounding box center [763, 233] width 485 height 99
type textarea "use bgc colors for stripes add bgcg logo to back"
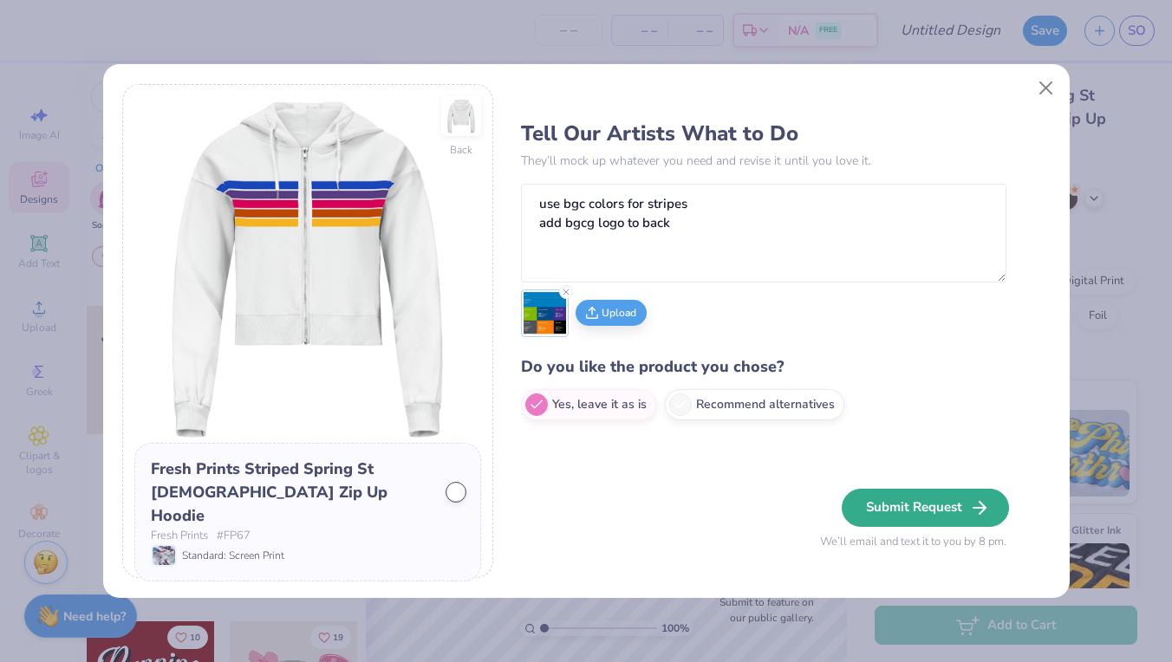
click at [949, 507] on button "Submit Request" at bounding box center [924, 508] width 167 height 38
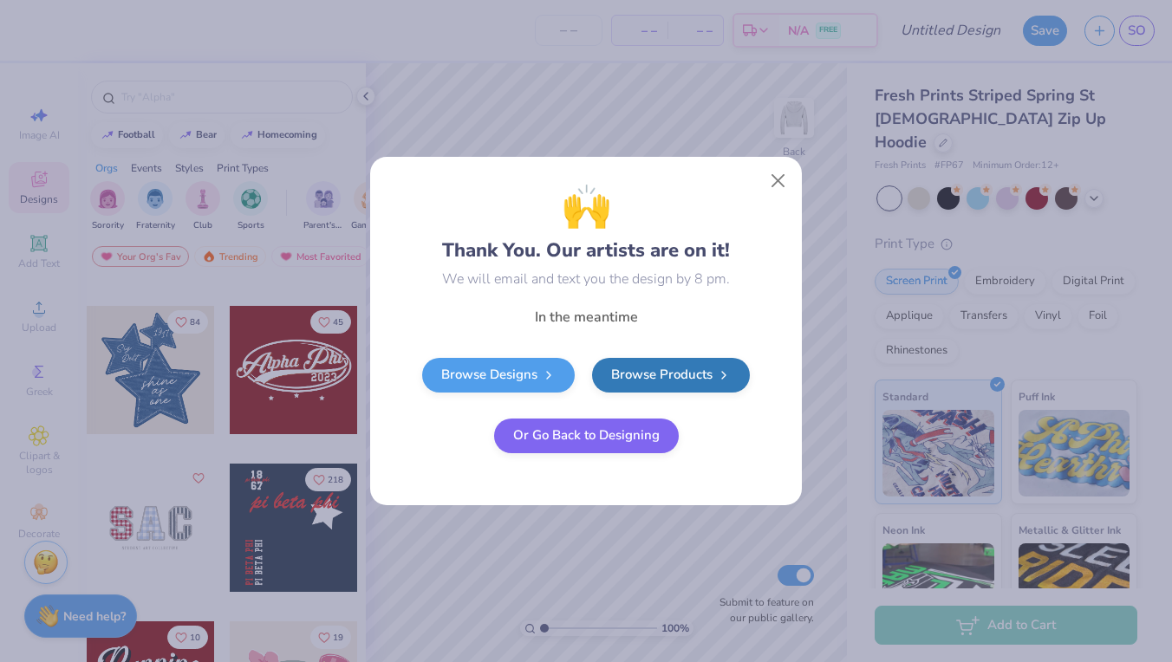
click at [606, 438] on button "Or Go Back to Designing" at bounding box center [586, 436] width 185 height 35
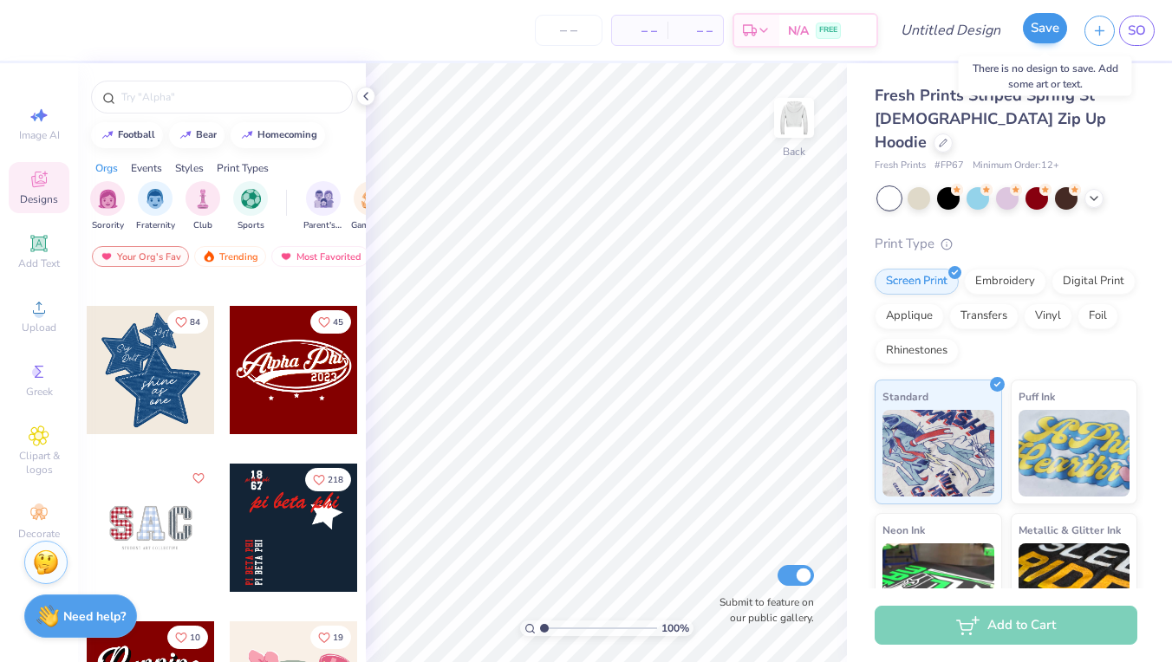
click at [1056, 31] on button "Save" at bounding box center [1045, 28] width 44 height 30
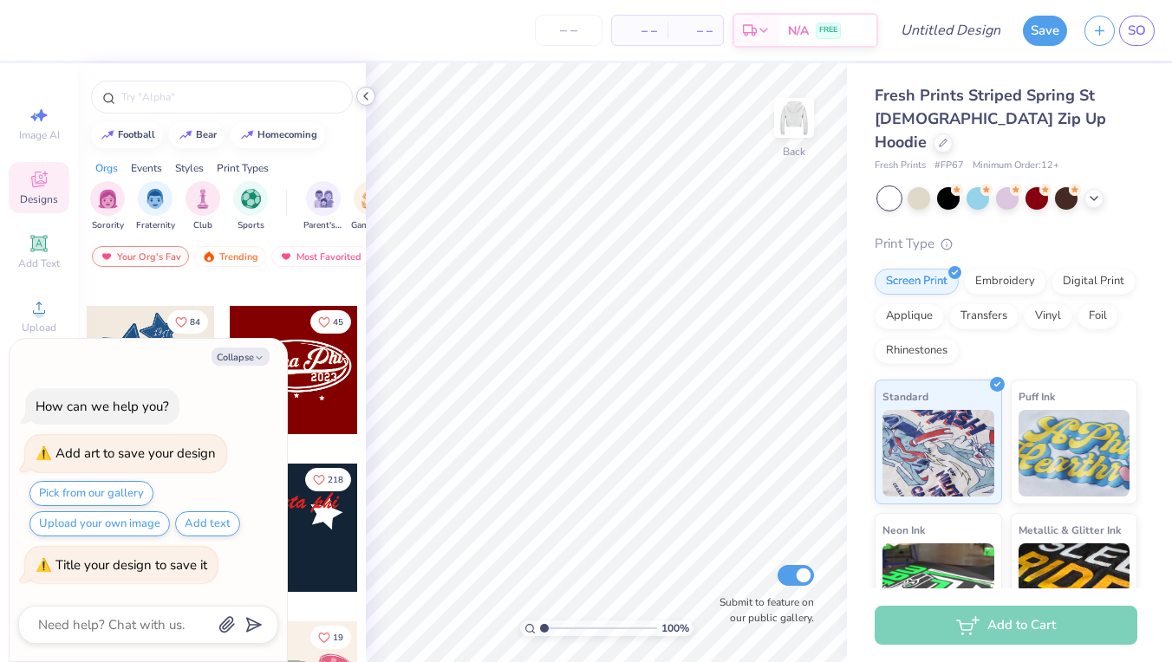
click at [370, 93] on icon at bounding box center [366, 96] width 14 height 14
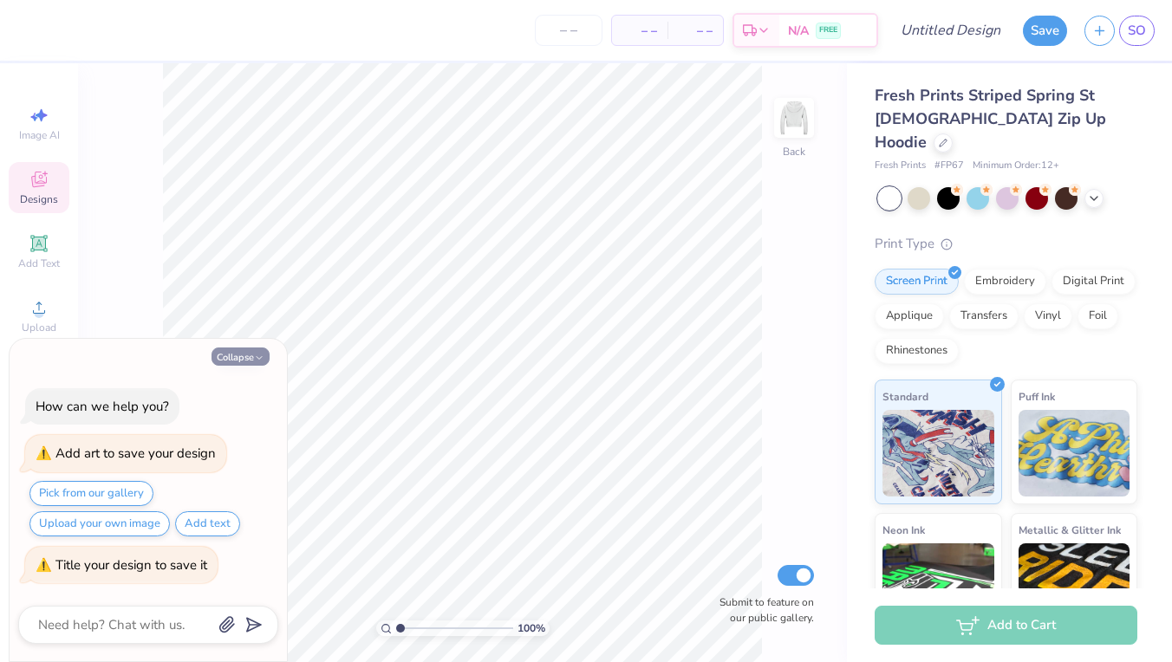
click at [262, 352] on button "Collapse" at bounding box center [240, 356] width 58 height 18
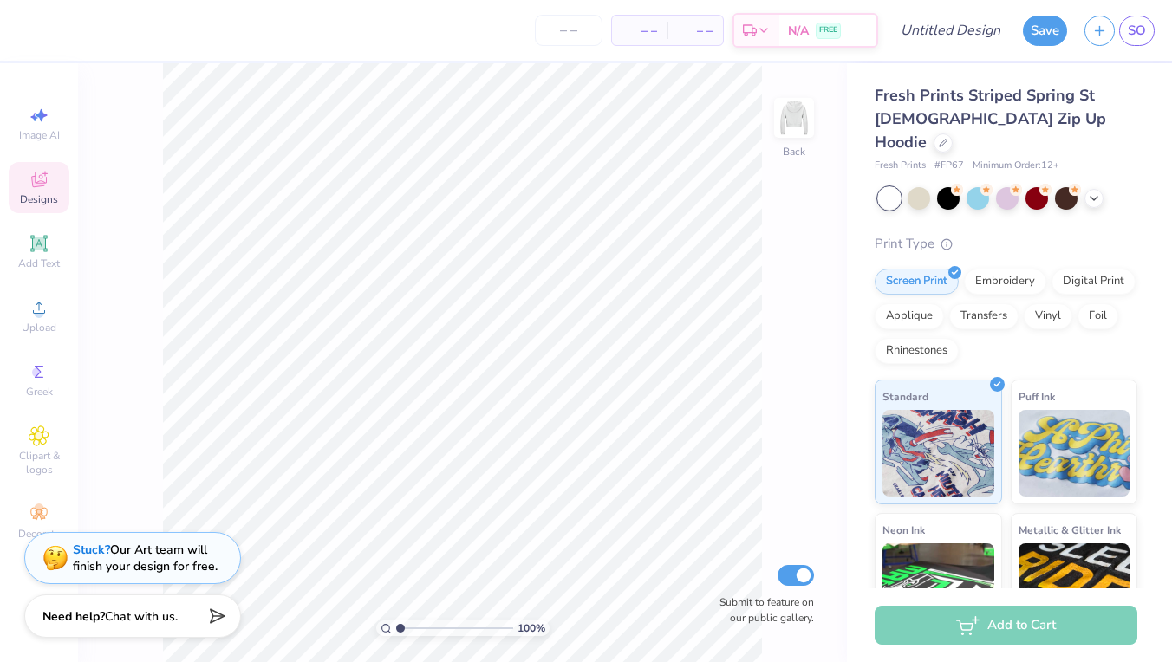
type textarea "x"
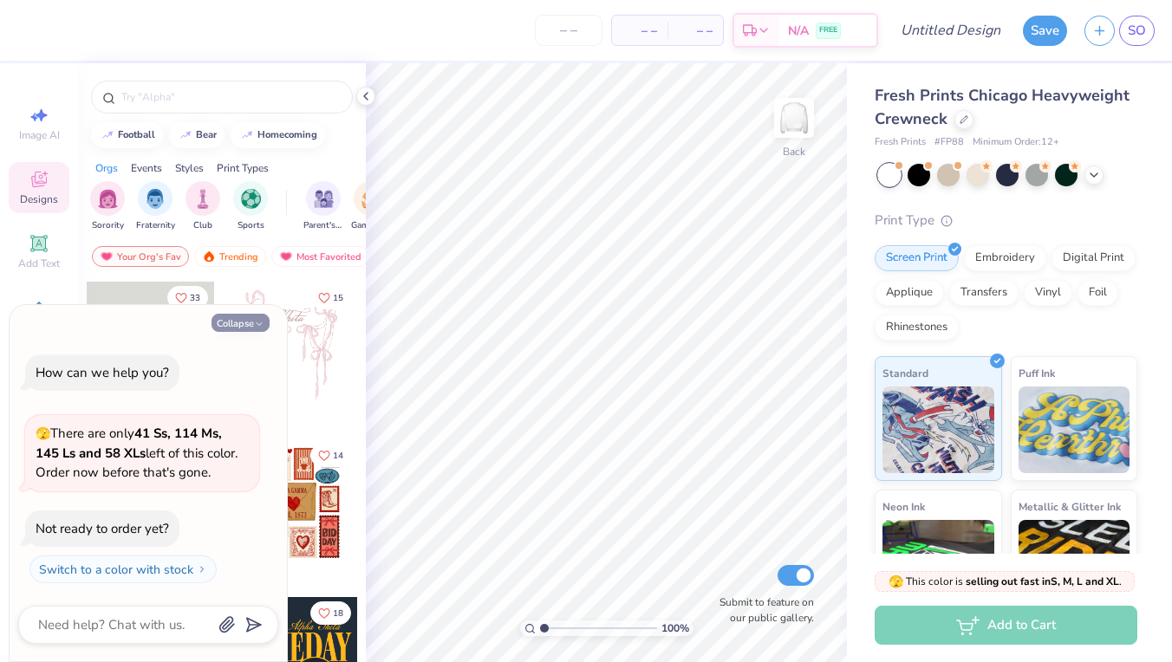
click at [251, 321] on button "Collapse" at bounding box center [240, 323] width 58 height 18
type textarea "x"
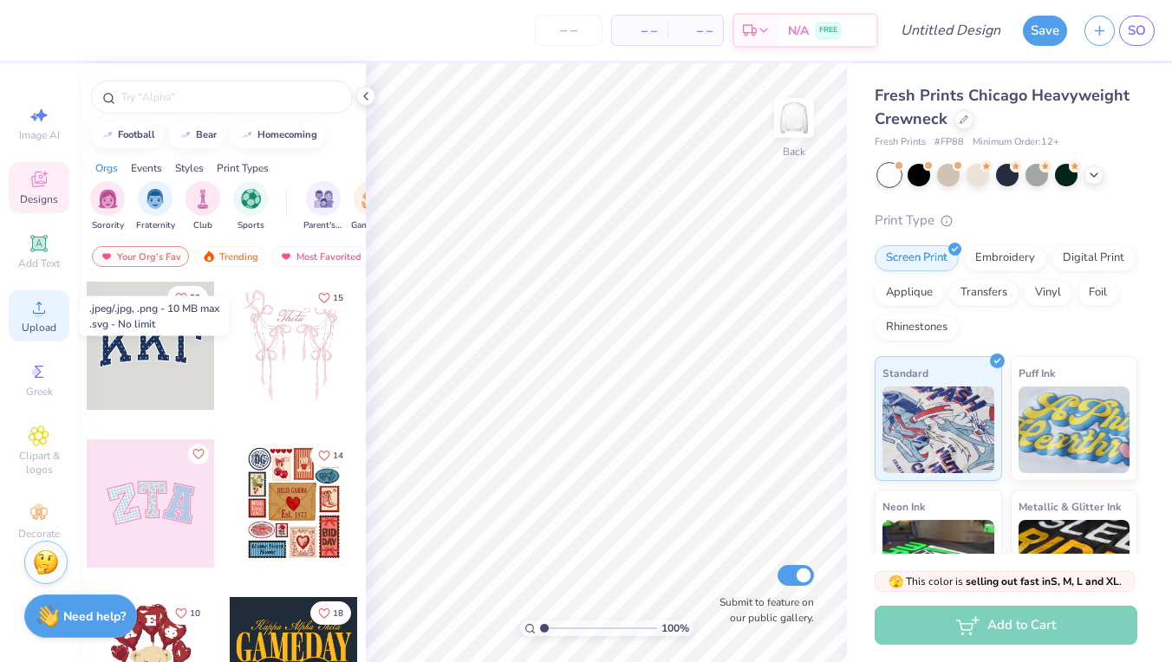
click at [22, 302] on div "Upload" at bounding box center [39, 315] width 61 height 51
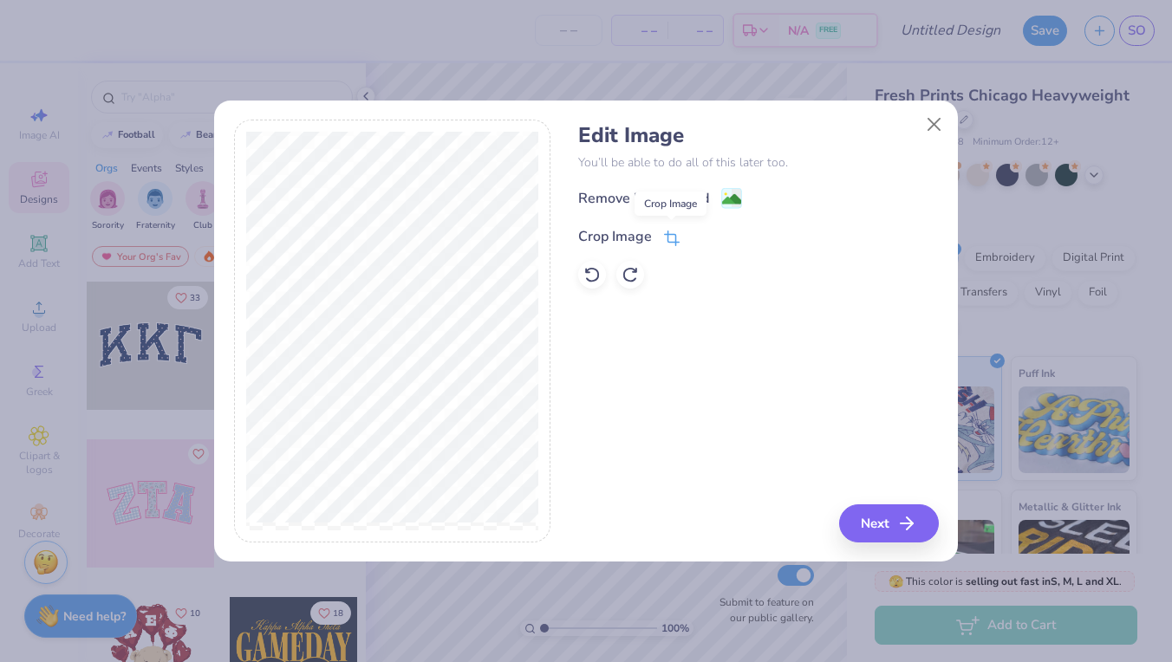
click at [670, 234] on icon at bounding box center [670, 239] width 11 height 11
click at [901, 524] on div "Edit Image You’ll be able to do all of this later too. Remove Background Crop I…" at bounding box center [758, 331] width 360 height 423
click at [703, 236] on icon at bounding box center [701, 235] width 10 height 10
click at [880, 511] on button "Next" at bounding box center [891, 523] width 100 height 38
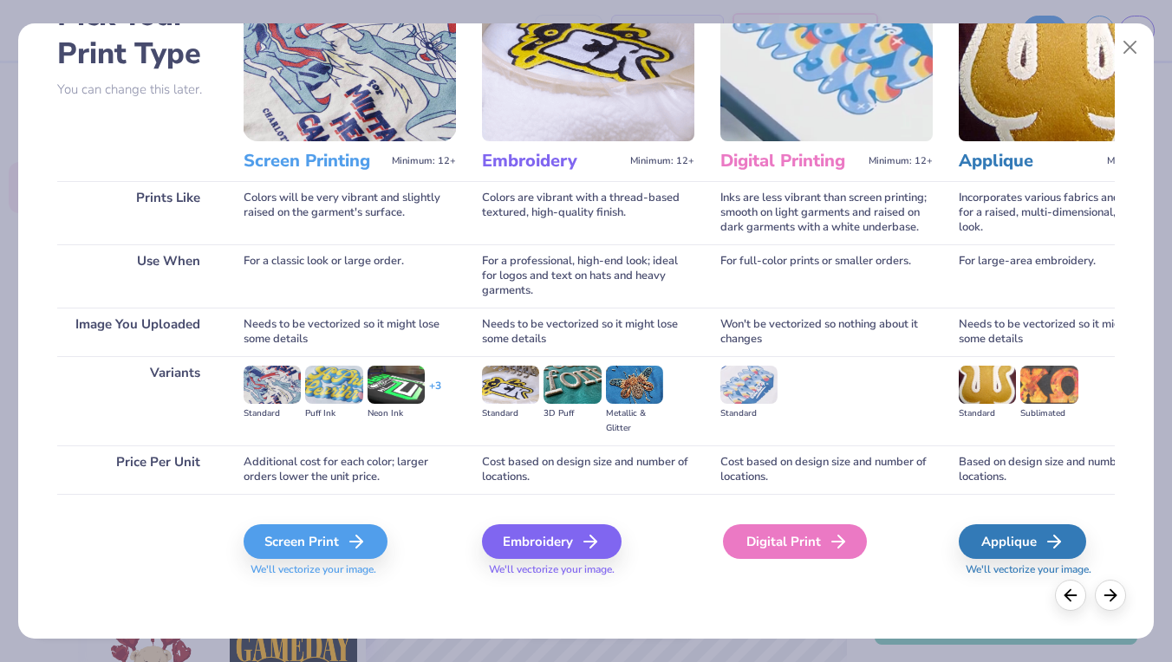
scroll to position [115, 0]
click at [351, 536] on icon at bounding box center [361, 541] width 21 height 21
